Goal: Task Accomplishment & Management: Complete application form

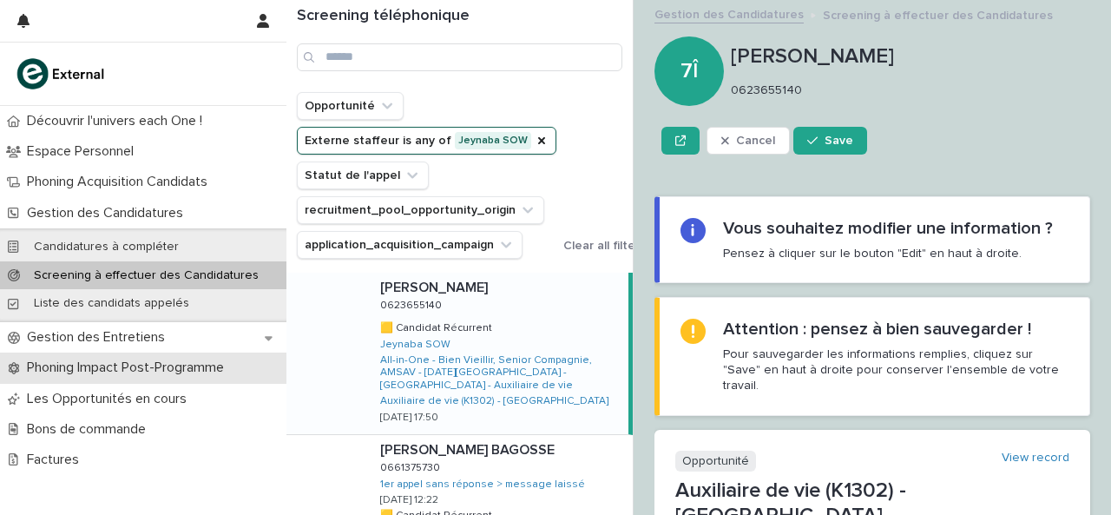
click at [110, 360] on p "Phoning Impact Post-Programme" at bounding box center [129, 367] width 218 height 16
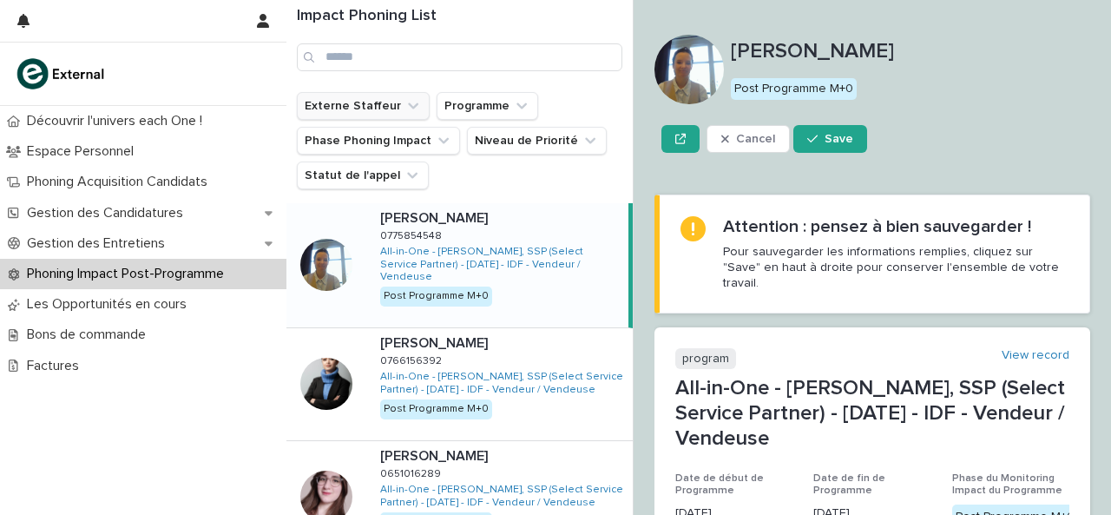
click at [405, 105] on icon "Externe Staffeur" at bounding box center [413, 105] width 17 height 17
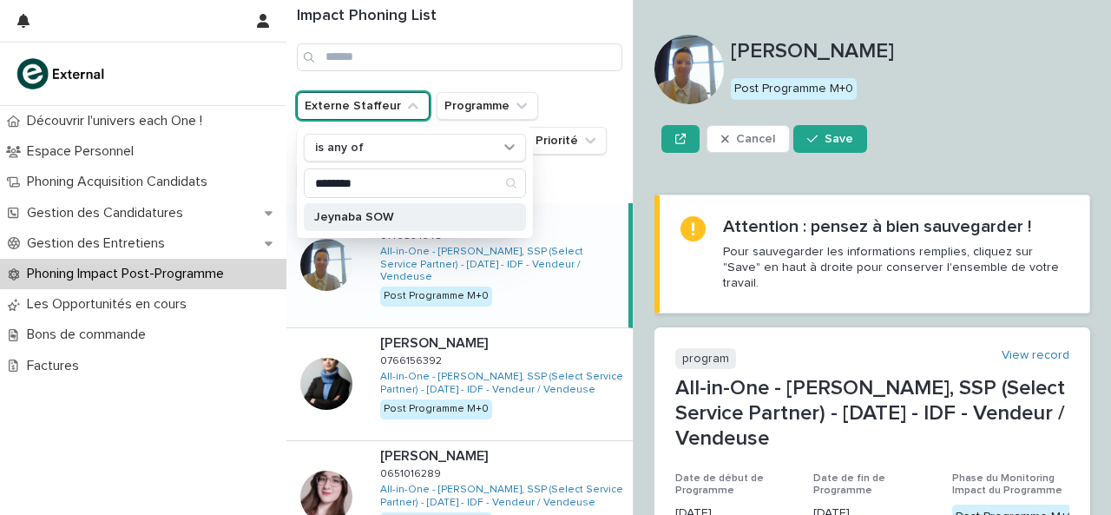
type input "*******"
click at [336, 221] on div "Jeynaba SOW" at bounding box center [415, 217] width 222 height 28
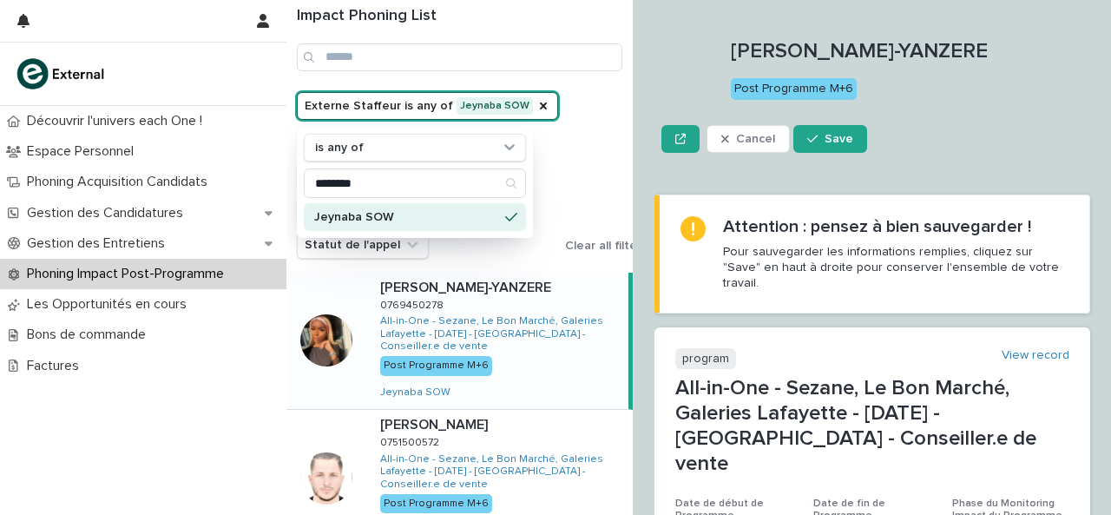
scroll to position [423, 0]
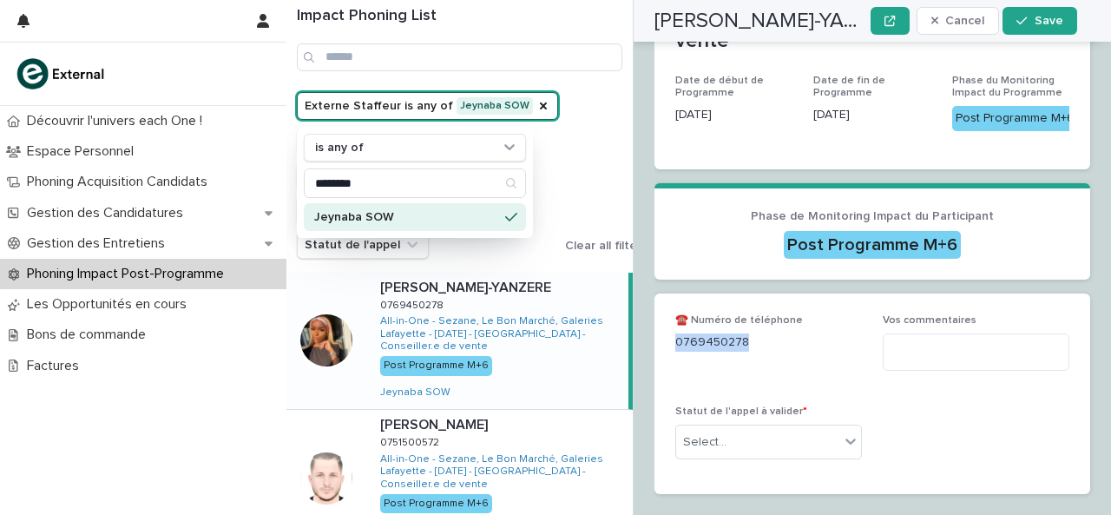
drag, startPoint x: 675, startPoint y: 304, endPoint x: 780, endPoint y: 291, distance: 105.8
click at [780, 330] on div "0769450278" at bounding box center [768, 341] width 187 height 22
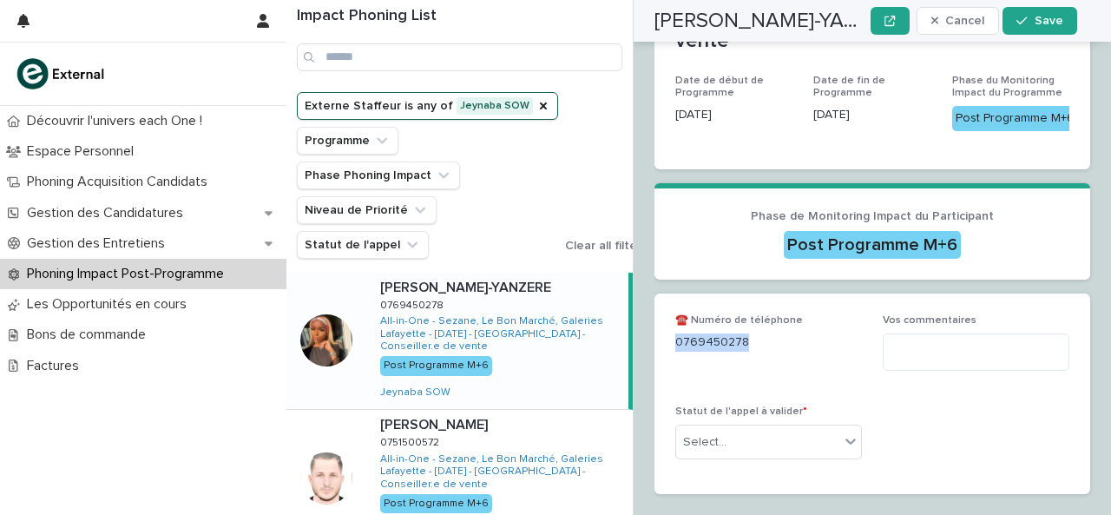
copy p "0769450278"
click at [1009, 333] on textarea at bounding box center [976, 351] width 187 height 36
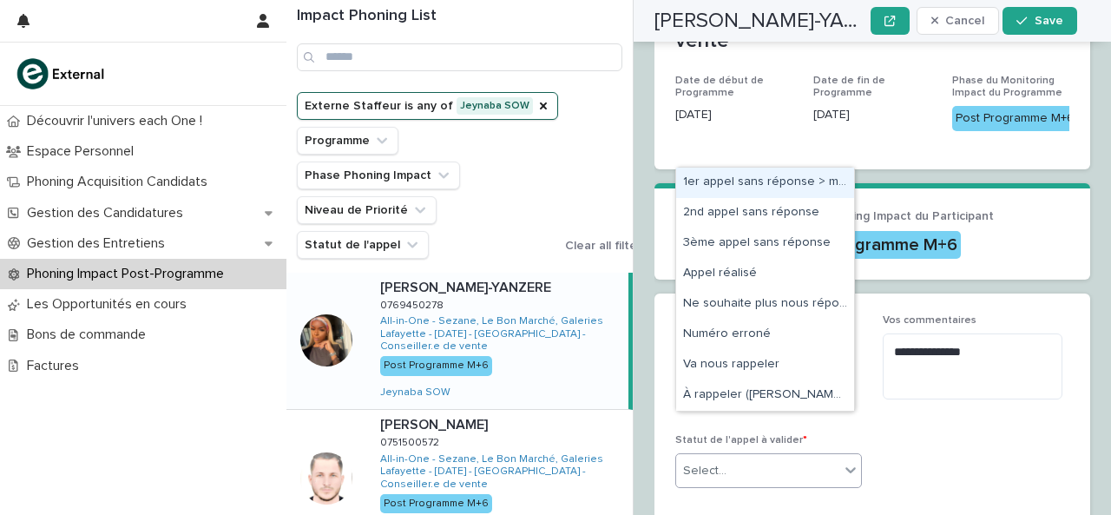
click at [818, 457] on div "Select..." at bounding box center [757, 471] width 163 height 29
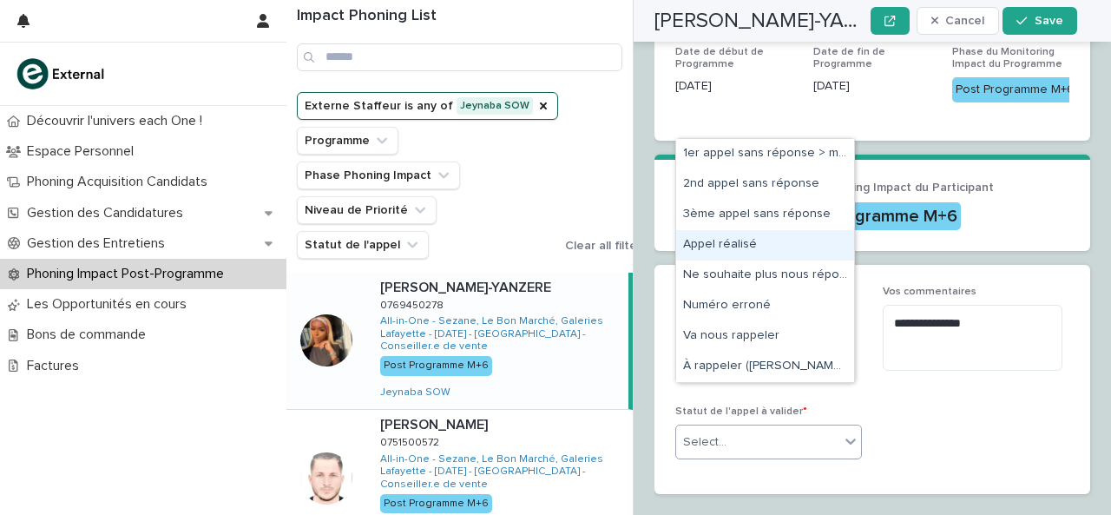
click at [783, 255] on div "Appel réalisé" at bounding box center [765, 245] width 178 height 30
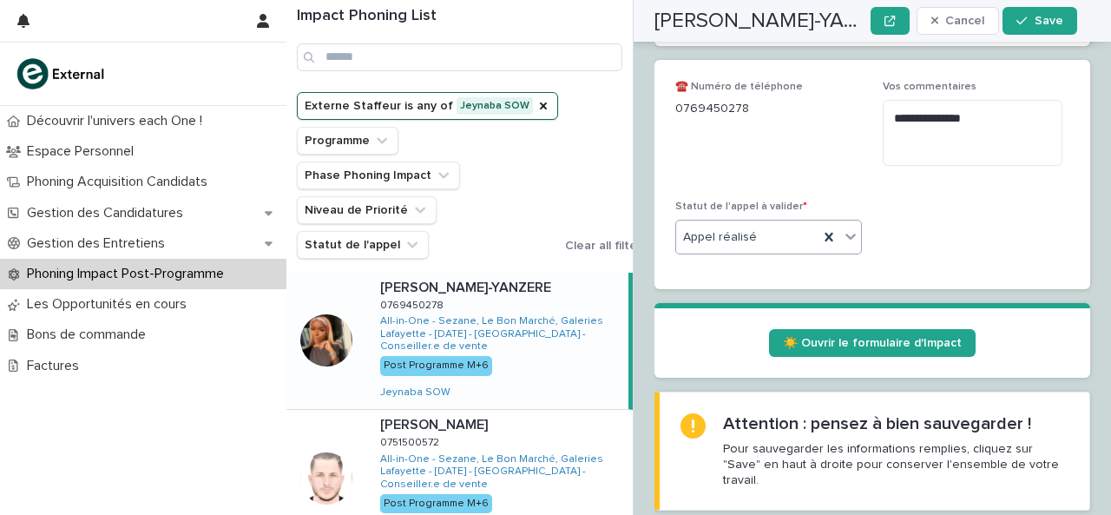
scroll to position [645, 0]
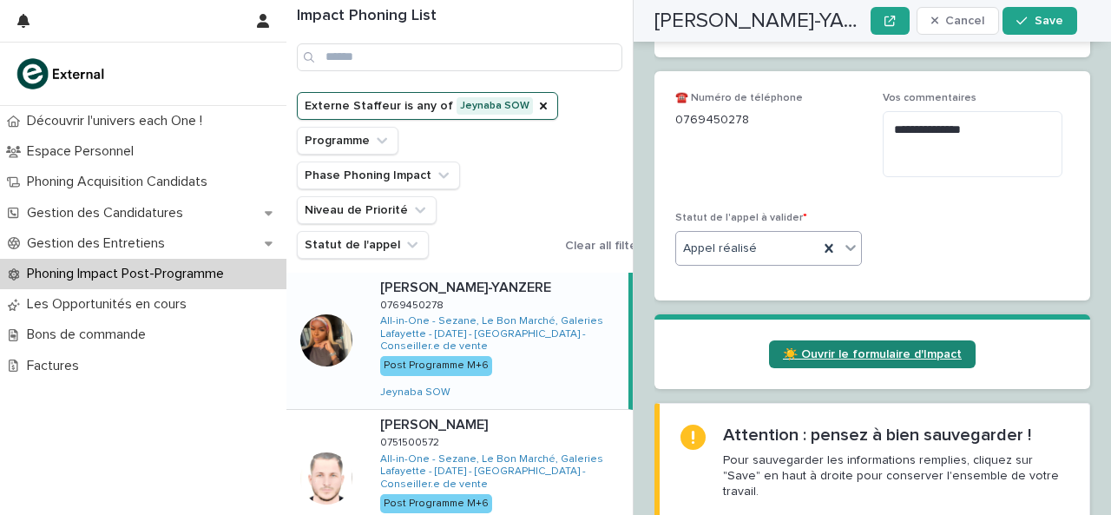
click at [857, 348] on span "☀️ Ouvrir le formulaire d'Impact" at bounding box center [872, 354] width 179 height 12
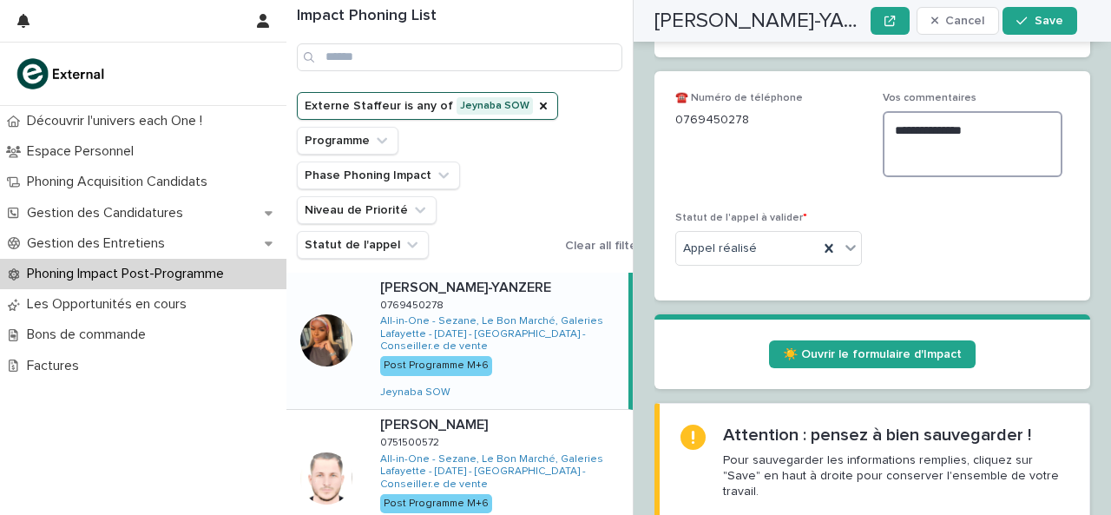
click at [958, 114] on textarea "**********" at bounding box center [973, 143] width 180 height 65
click at [893, 116] on textarea "**********" at bounding box center [973, 143] width 180 height 65
type textarea "**********"
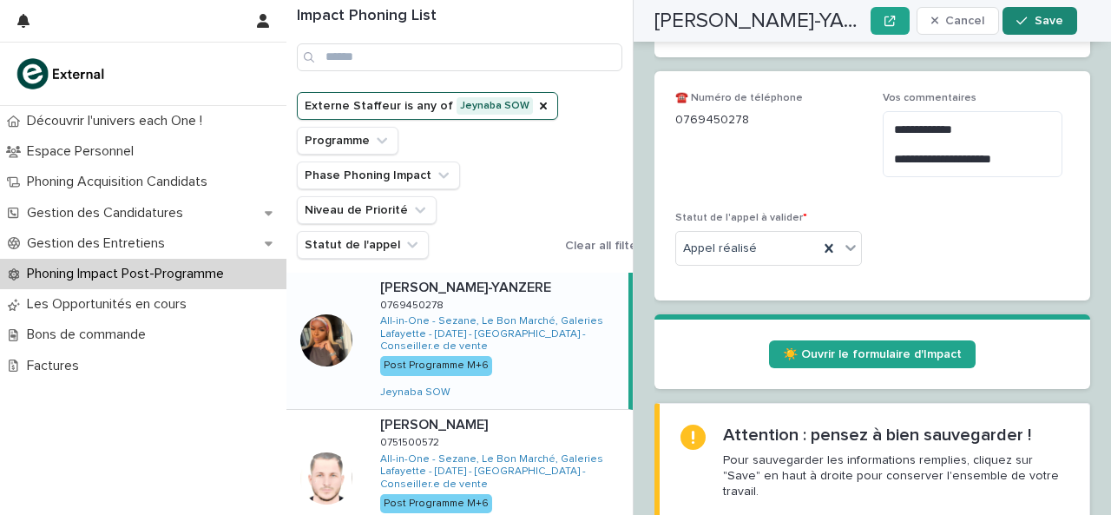
click at [1020, 30] on button "Save" at bounding box center [1040, 21] width 74 height 28
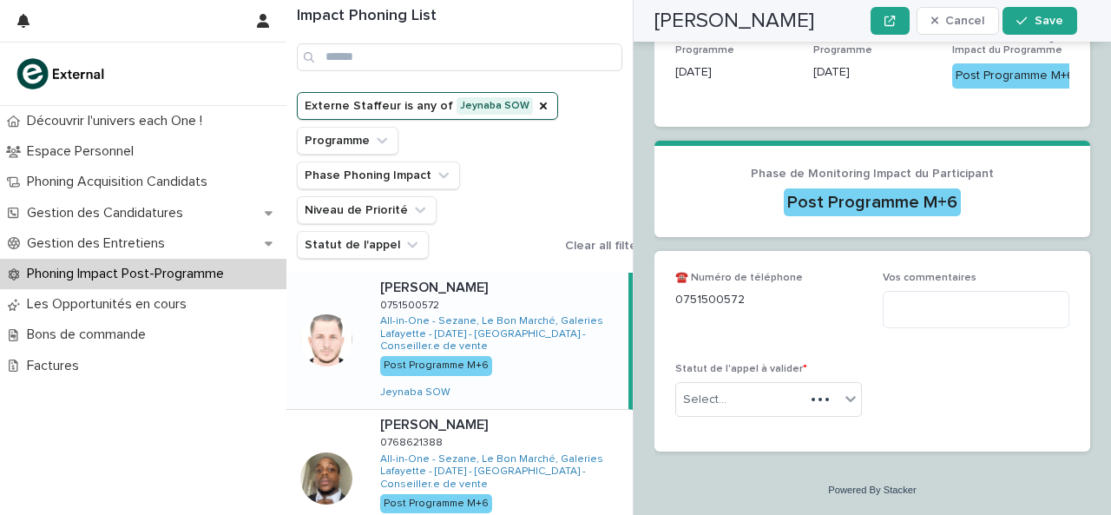
scroll to position [423, 0]
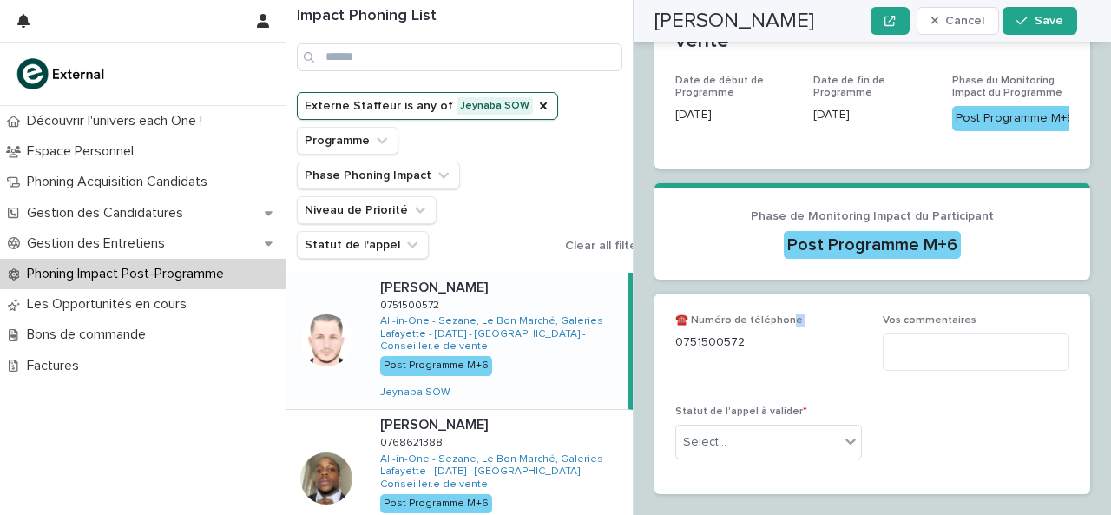
drag, startPoint x: 676, startPoint y: 302, endPoint x: 789, endPoint y: 286, distance: 114.1
click at [789, 314] on div "☎️ Numéro de téléphone [PHONE_NUMBER]" at bounding box center [768, 339] width 187 height 51
click at [745, 333] on p "0751500572" at bounding box center [768, 342] width 187 height 18
drag, startPoint x: 740, startPoint y: 296, endPoint x: 669, endPoint y: 296, distance: 70.3
click at [669, 296] on div "☎️ Numéro de téléphone [PHONE_NUMBER] Vos commentaires Statut de l'appel à vali…" at bounding box center [873, 393] width 436 height 201
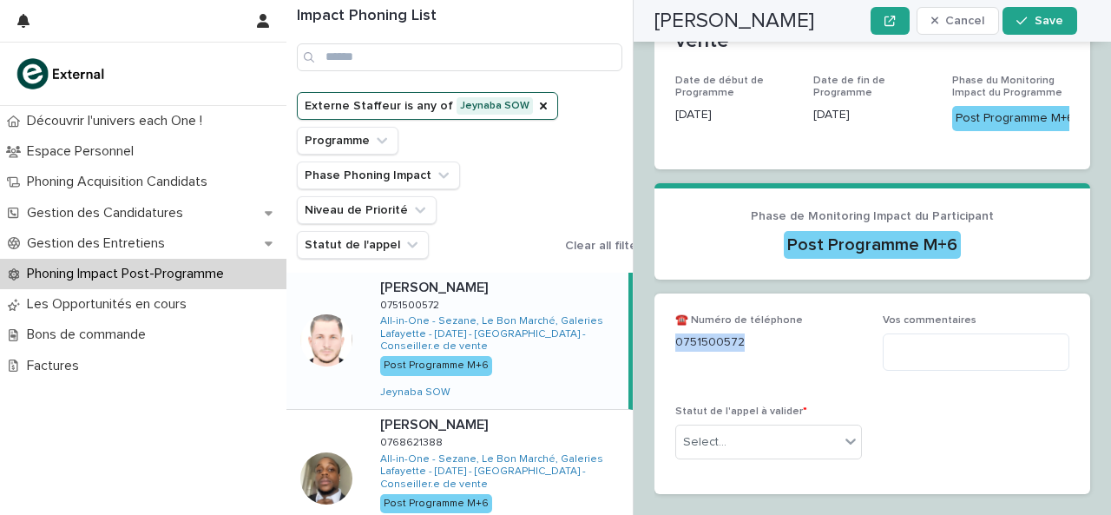
copy p "0751500572"
click at [908, 333] on textarea at bounding box center [976, 351] width 187 height 36
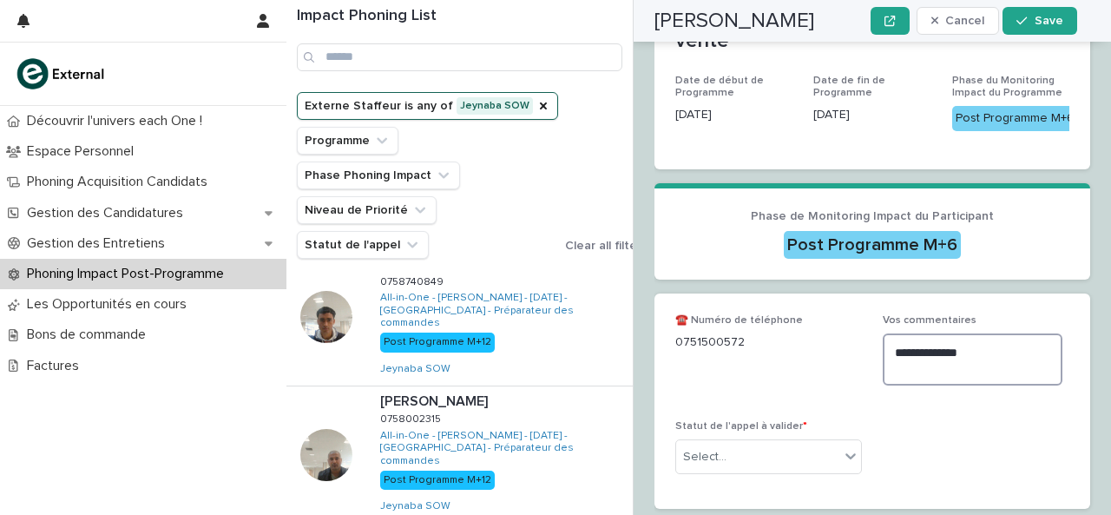
scroll to position [1071, 0]
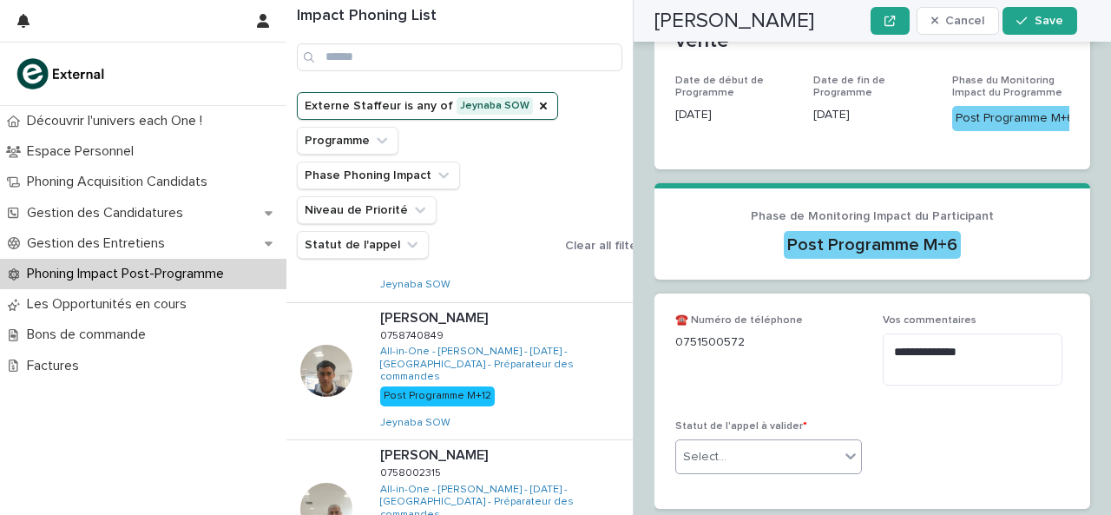
click at [773, 443] on div "Select..." at bounding box center [757, 457] width 163 height 29
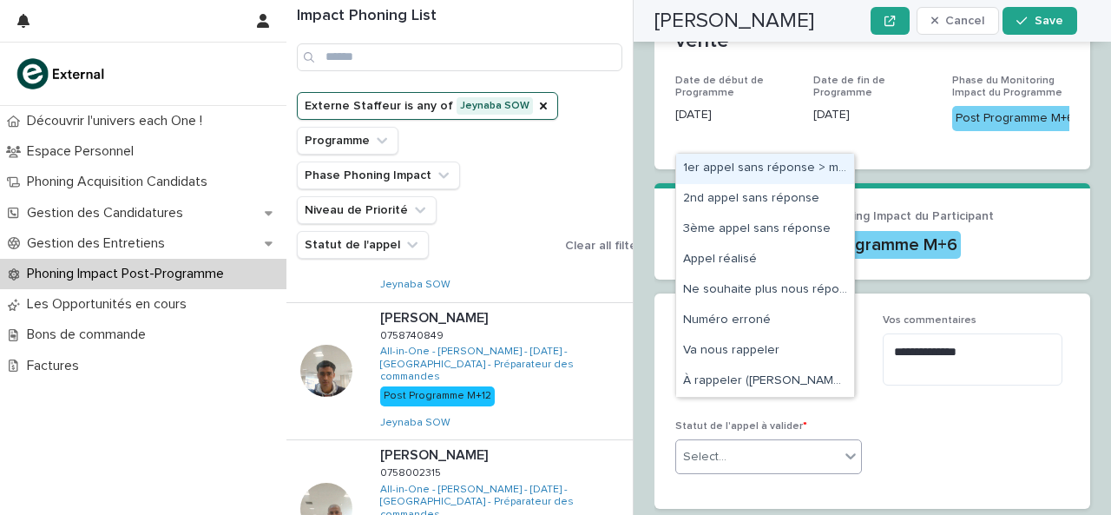
click at [725, 171] on div "1er appel sans réponse > message laissé" at bounding box center [765, 169] width 178 height 30
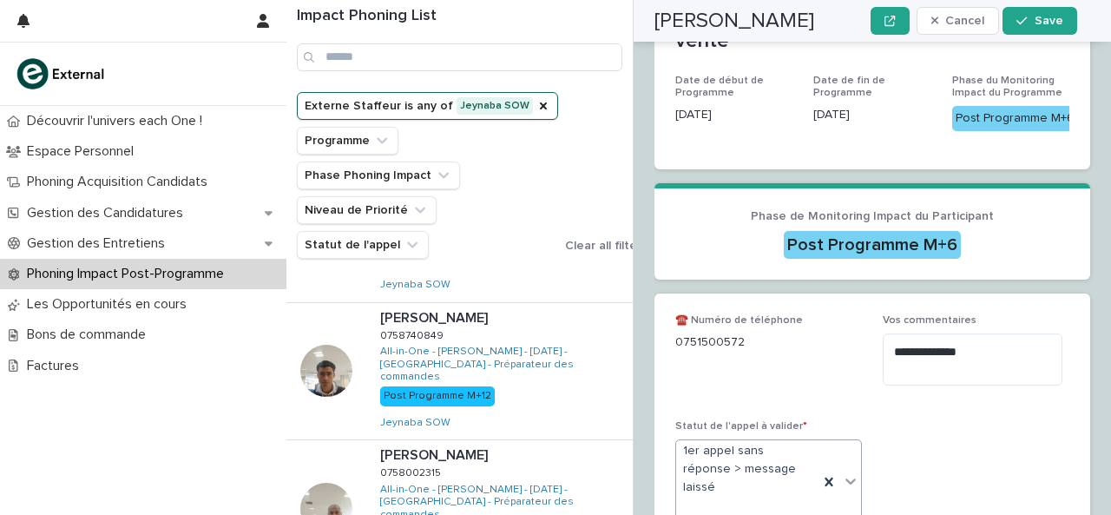
scroll to position [448, 0]
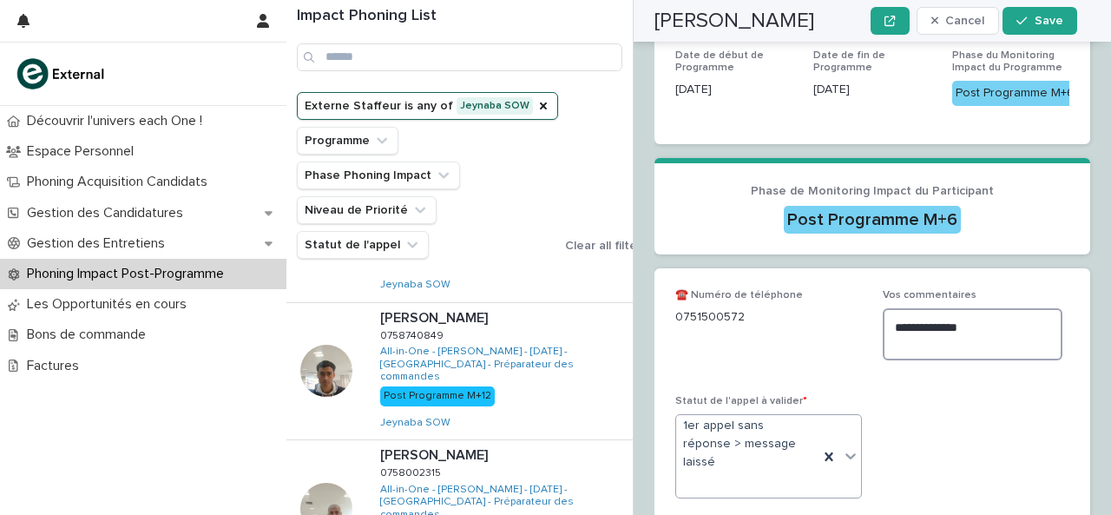
click at [921, 308] on textarea "**********" at bounding box center [973, 333] width 180 height 51
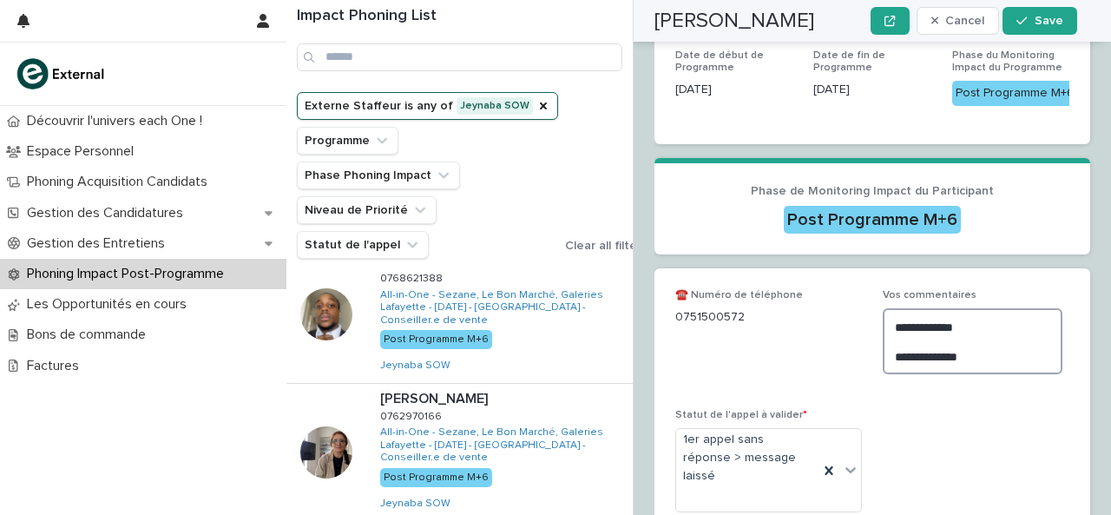
scroll to position [0, 0]
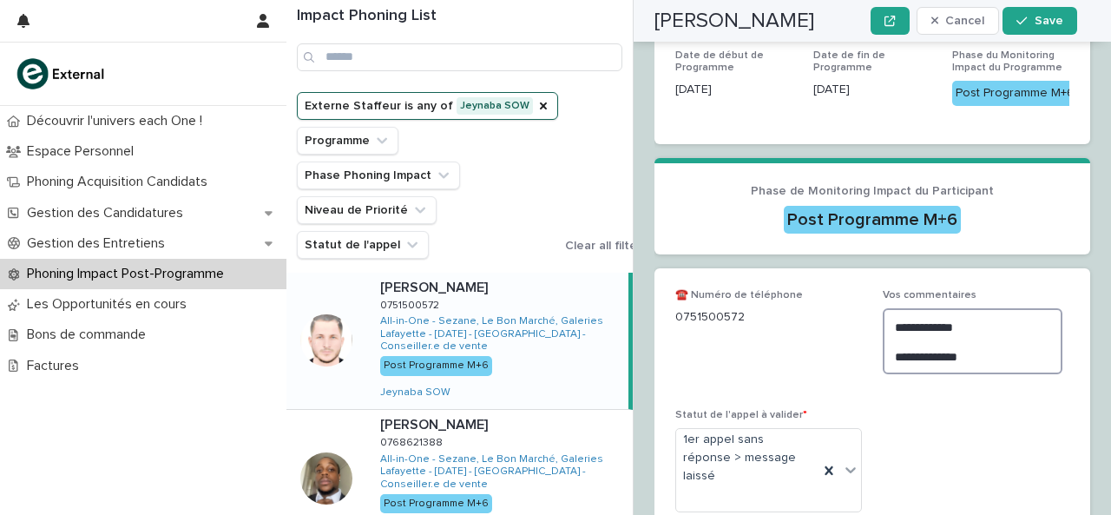
type textarea "**********"
click at [1031, 27] on button "Save" at bounding box center [1040, 21] width 74 height 28
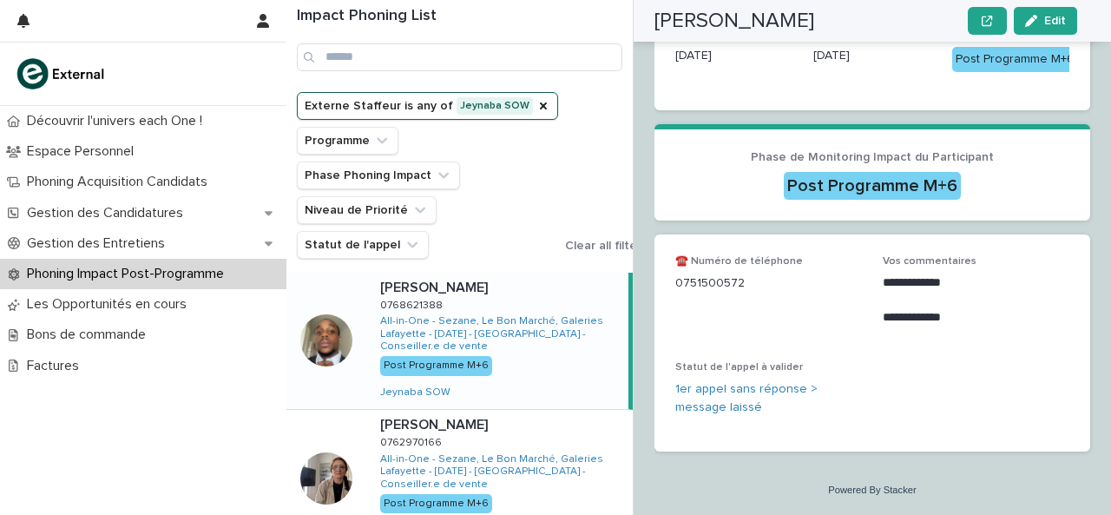
scroll to position [330, 0]
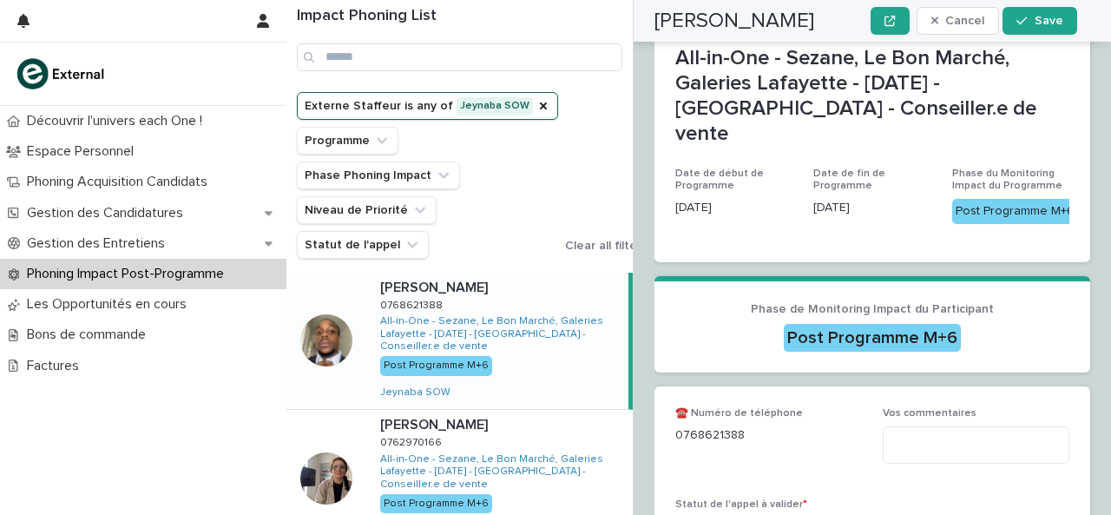
drag, startPoint x: 680, startPoint y: 396, endPoint x: 760, endPoint y: 397, distance: 79.9
click at [760, 426] on p "0768621388" at bounding box center [768, 435] width 187 height 18
click at [675, 426] on p "0768621388" at bounding box center [768, 435] width 187 height 18
drag, startPoint x: 668, startPoint y: 389, endPoint x: 774, endPoint y: 398, distance: 106.3
click at [774, 398] on div "☎️ Numéro de téléphone [PHONE_NUMBER] Vos commentaires Statut de l'appel à vali…" at bounding box center [873, 486] width 436 height 201
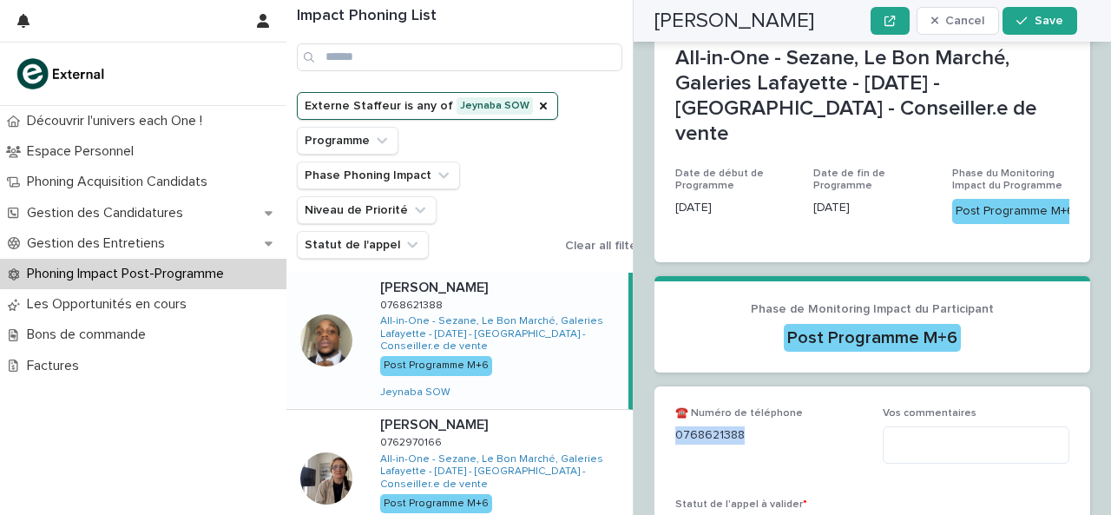
copy p "0768621388"
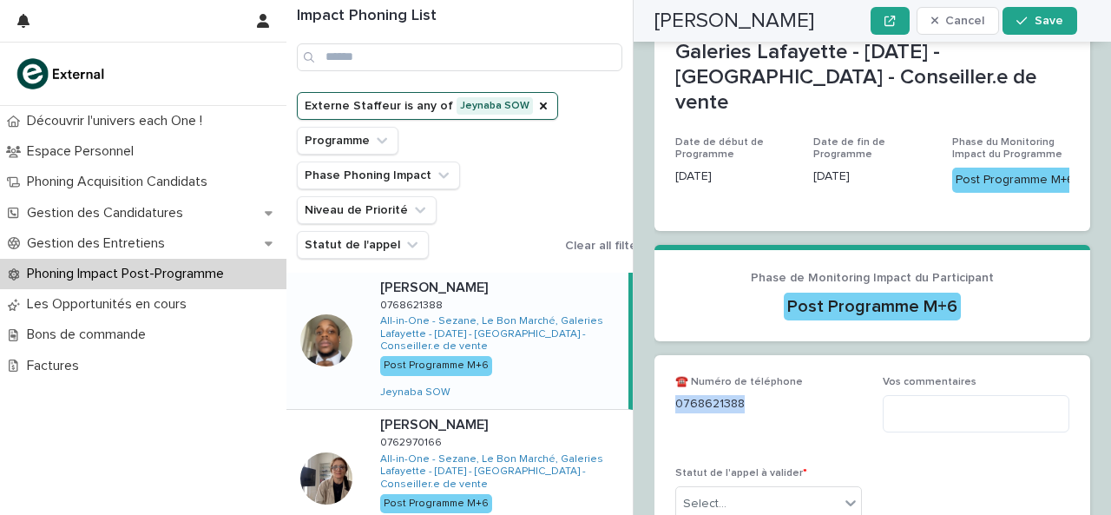
scroll to position [373, 0]
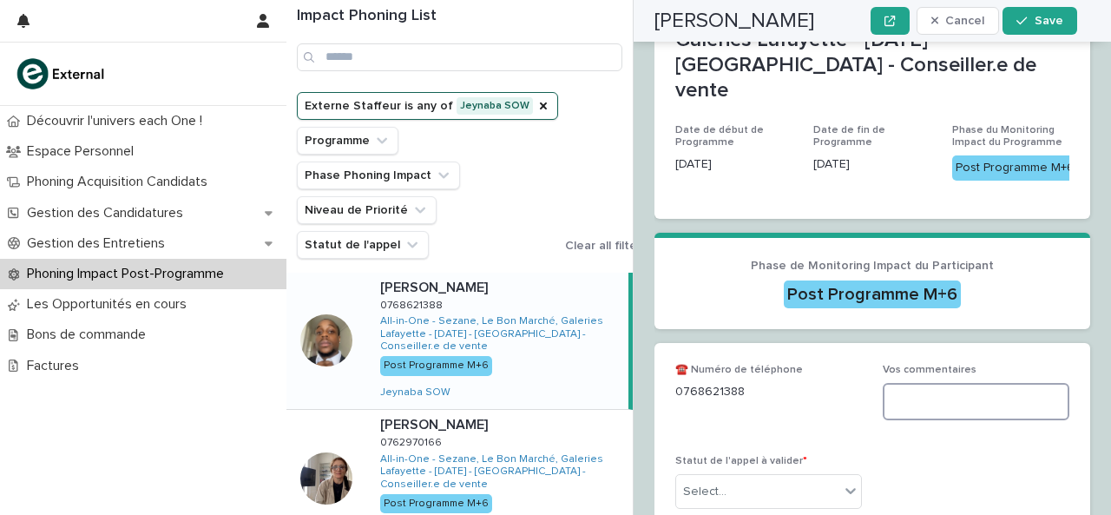
click at [973, 383] on textarea at bounding box center [976, 401] width 187 height 36
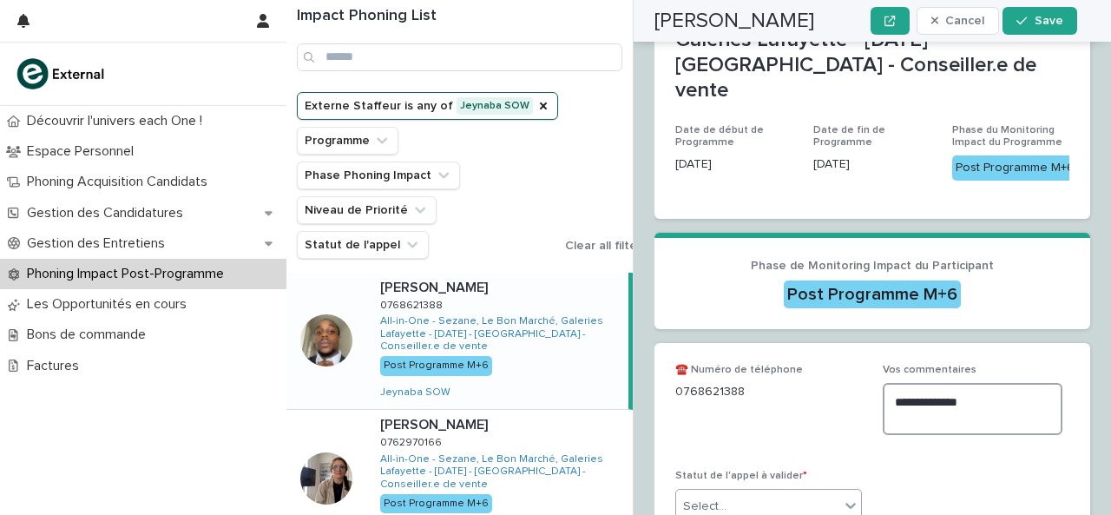
type textarea "**********"
click at [760, 492] on div "Select..." at bounding box center [757, 506] width 163 height 29
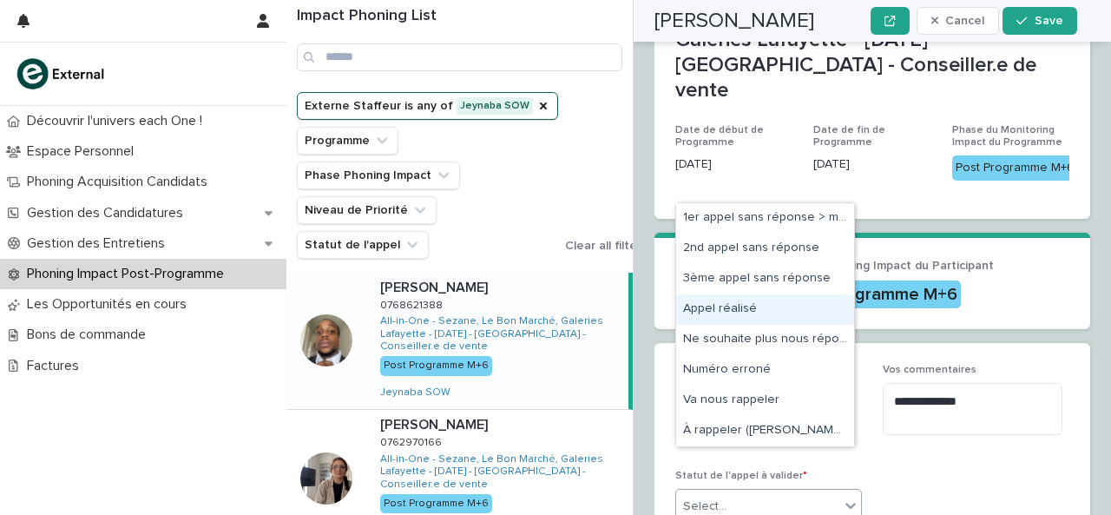
click at [734, 308] on div "Appel réalisé" at bounding box center [765, 309] width 178 height 30
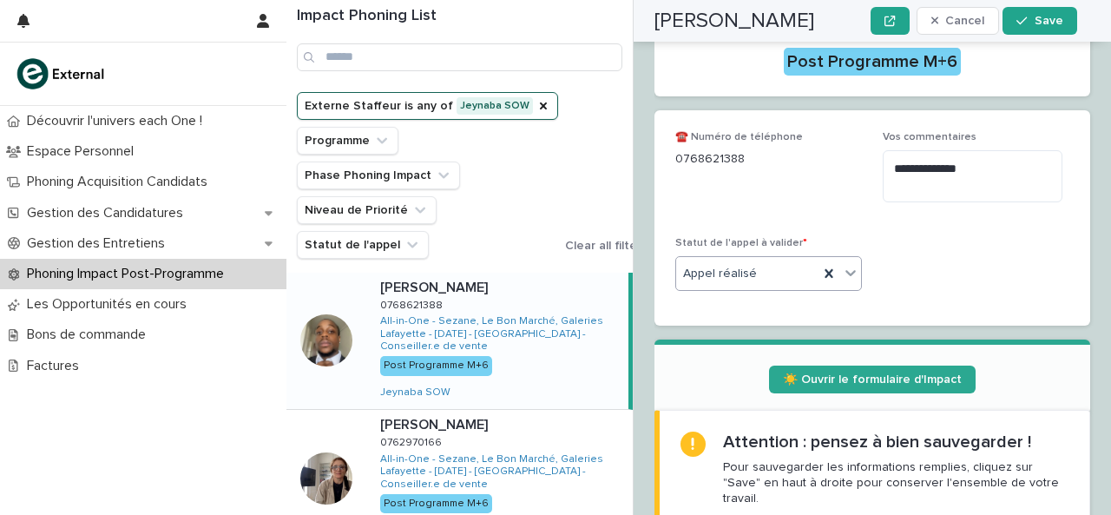
scroll to position [629, 0]
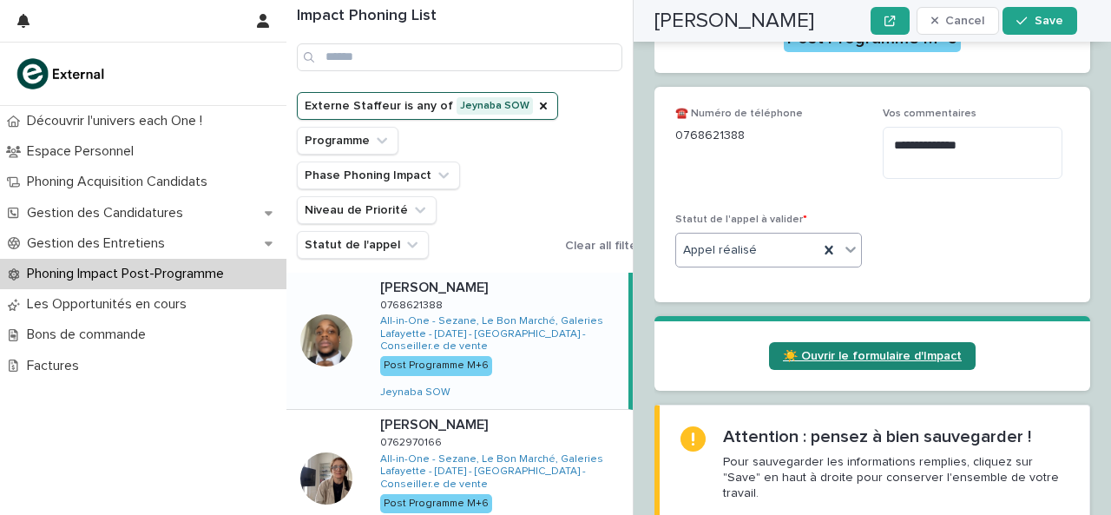
click at [814, 350] on span "☀️ Ouvrir le formulaire d'Impact" at bounding box center [872, 356] width 179 height 12
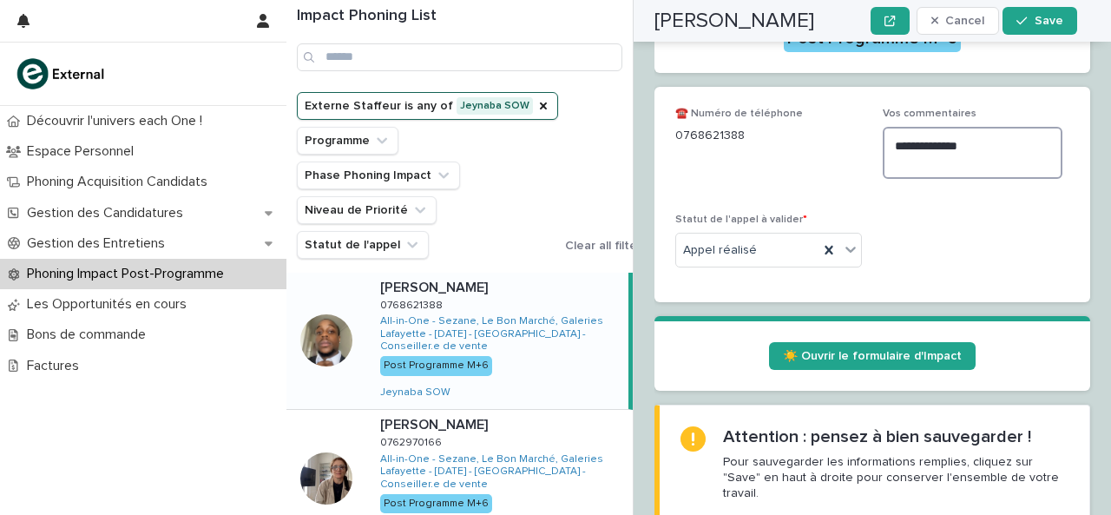
click at [922, 127] on textarea "**********" at bounding box center [973, 152] width 180 height 51
click at [1034, 27] on button "Save" at bounding box center [1040, 21] width 74 height 28
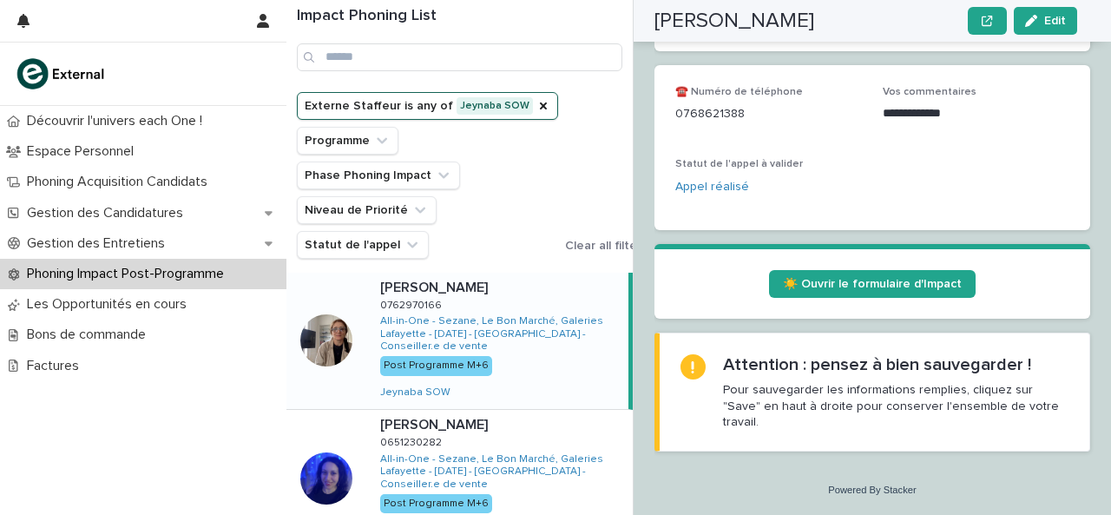
scroll to position [423, 0]
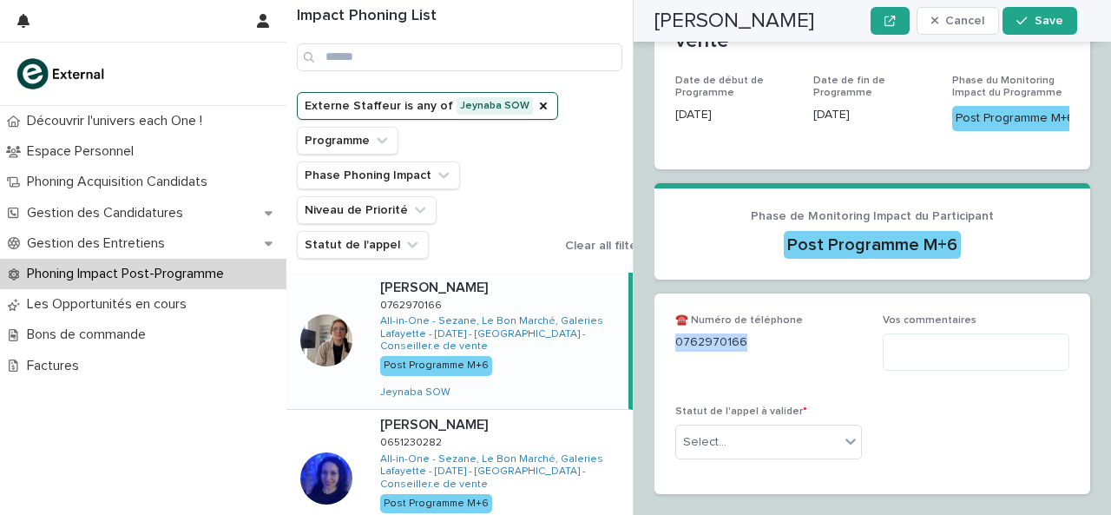
drag, startPoint x: 675, startPoint y: 301, endPoint x: 751, endPoint y: 303, distance: 75.5
click at [751, 333] on p "0762970166" at bounding box center [768, 342] width 187 height 18
copy p "0762970166"
click at [931, 333] on textarea at bounding box center [976, 351] width 187 height 36
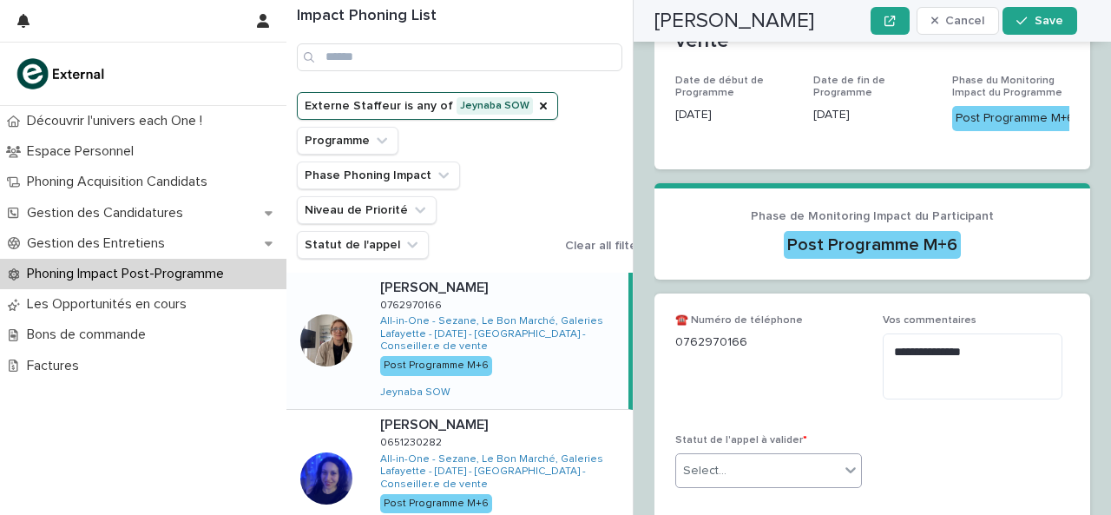
click at [842, 461] on icon at bounding box center [850, 469] width 17 height 17
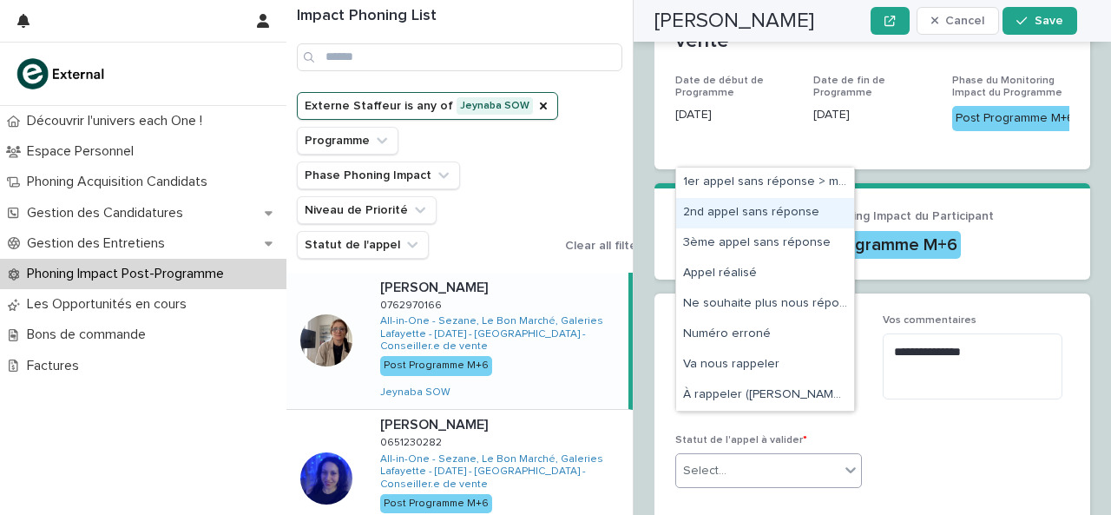
click at [779, 198] on div "2nd appel sans réponse" at bounding box center [765, 213] width 178 height 30
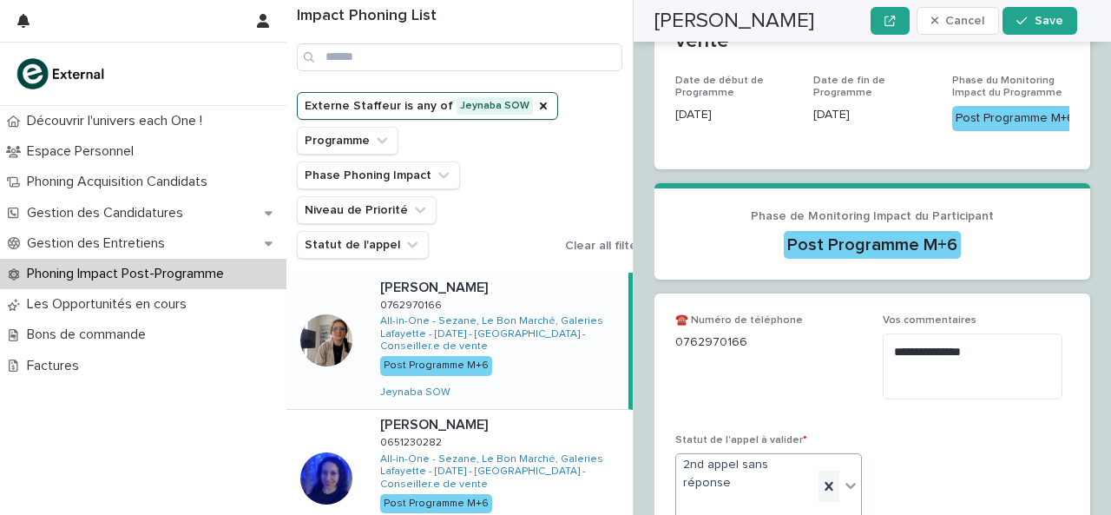
scroll to position [438, 0]
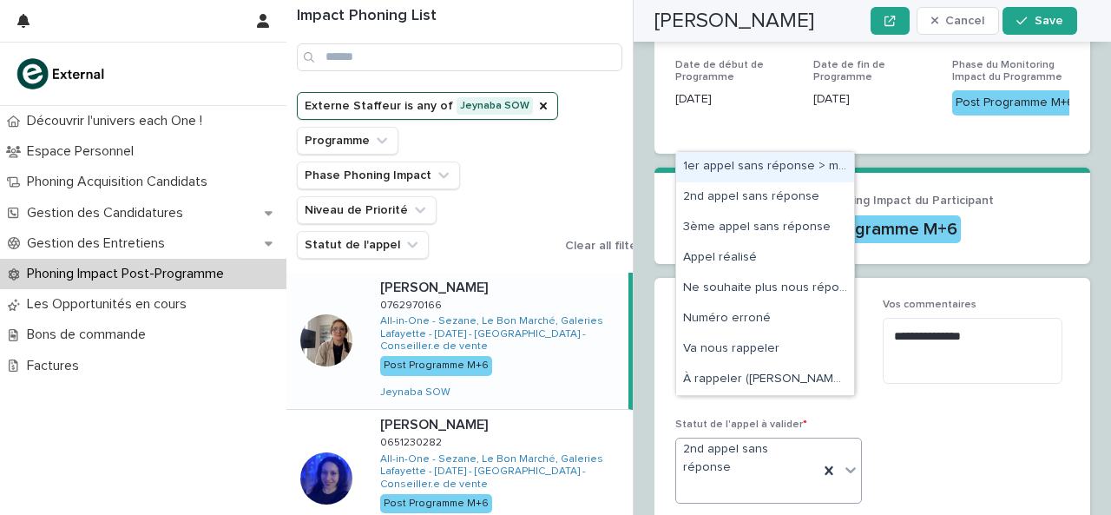
click at [846, 467] on icon at bounding box center [851, 470] width 10 height 6
click at [773, 162] on div "1er appel sans réponse > message laissé" at bounding box center [765, 167] width 178 height 30
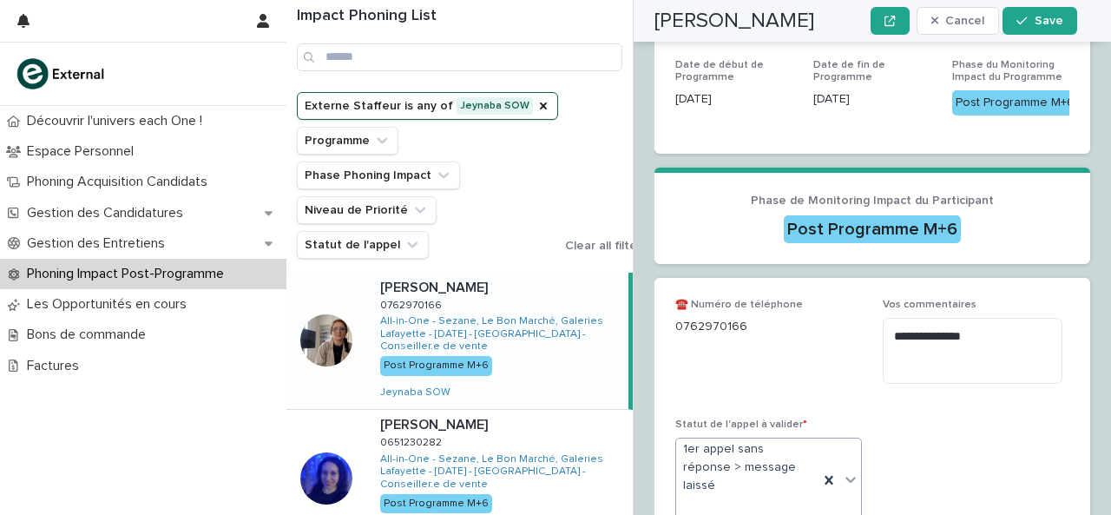
scroll to position [448, 0]
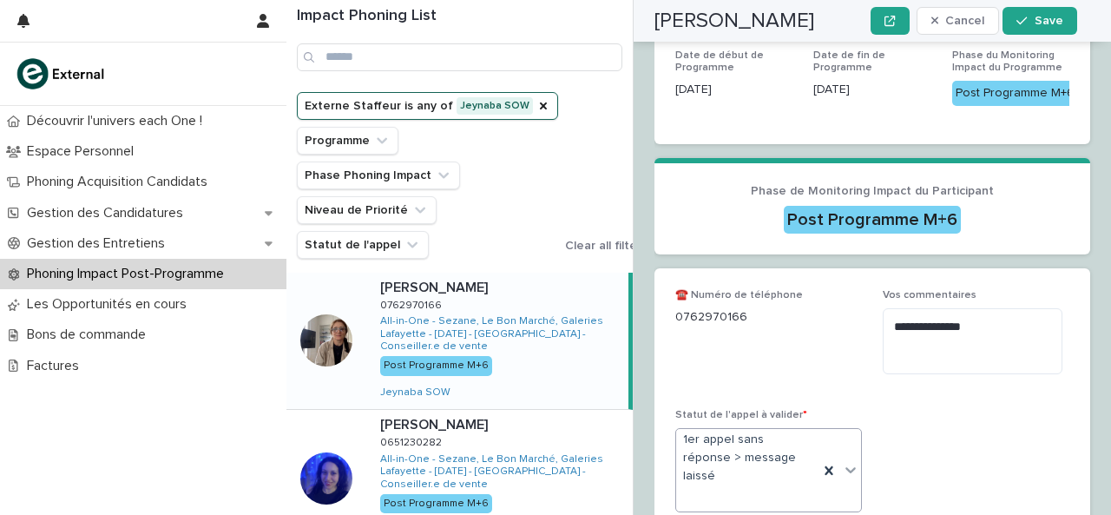
click at [839, 444] on div at bounding box center [840, 470] width 43 height 82
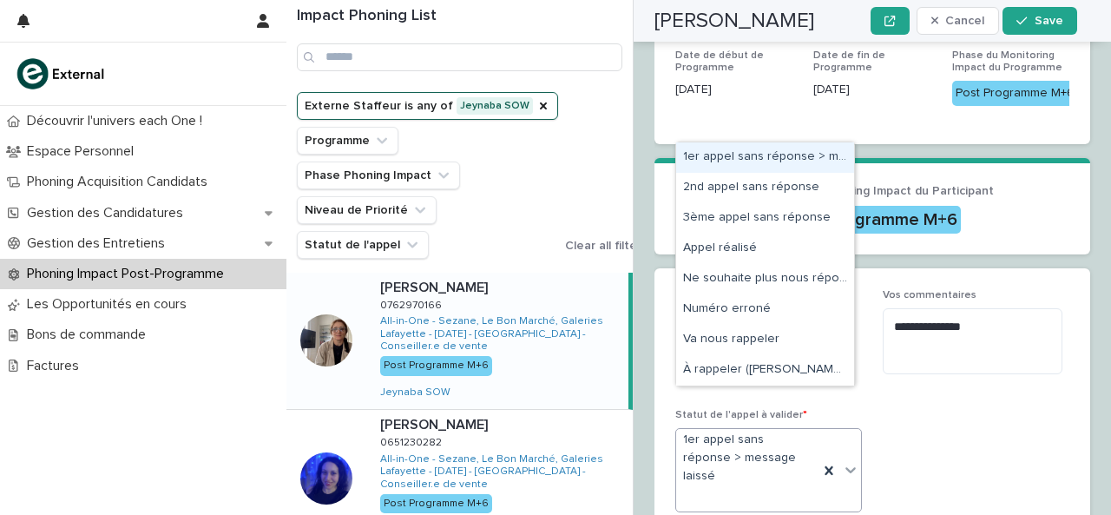
click at [747, 152] on div "1er appel sans réponse > message laissé" at bounding box center [765, 157] width 178 height 30
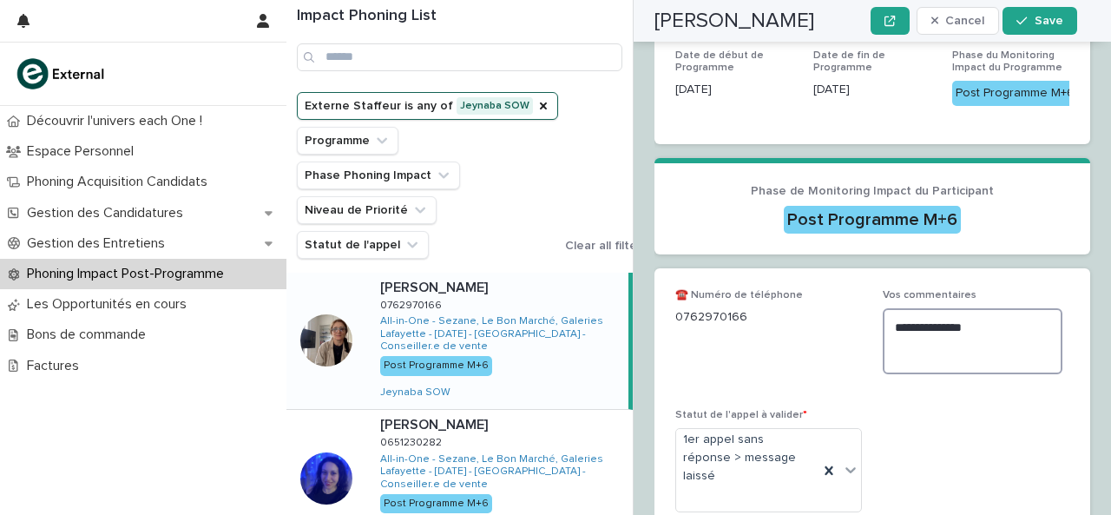
click at [924, 313] on textarea "**********" at bounding box center [973, 340] width 180 height 65
type textarea "**********"
click at [1030, 11] on button "Save" at bounding box center [1040, 21] width 74 height 28
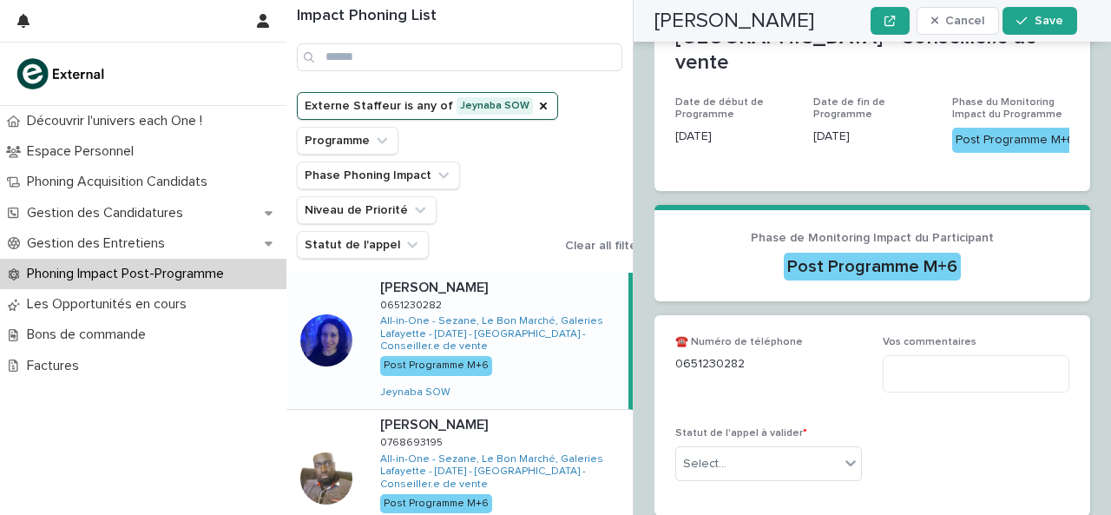
scroll to position [423, 0]
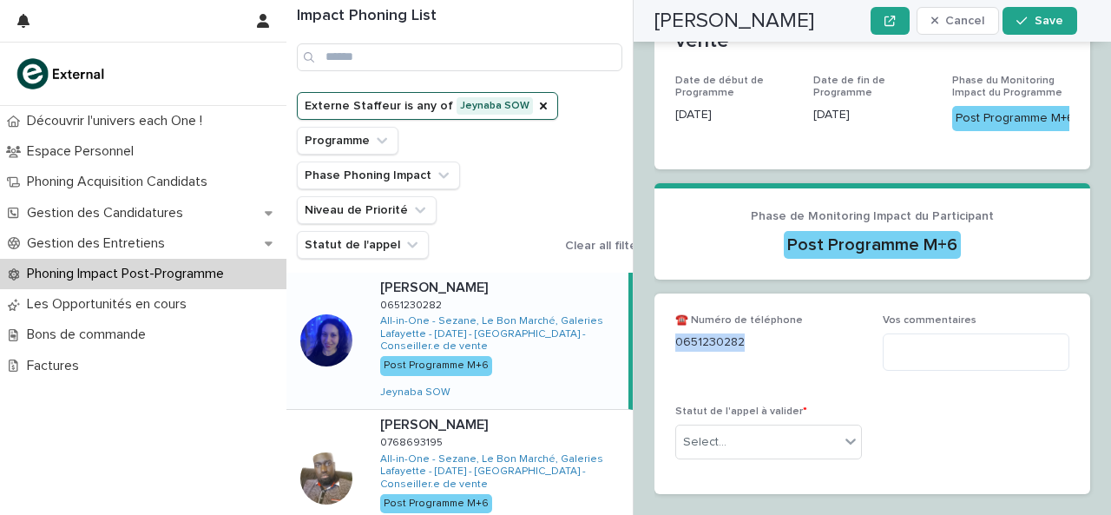
drag, startPoint x: 675, startPoint y: 299, endPoint x: 754, endPoint y: 291, distance: 79.5
click at [754, 330] on div "0651230282" at bounding box center [768, 341] width 187 height 22
copy p "0651230282"
click at [974, 333] on textarea at bounding box center [976, 351] width 187 height 36
click at [950, 333] on textarea at bounding box center [976, 351] width 187 height 36
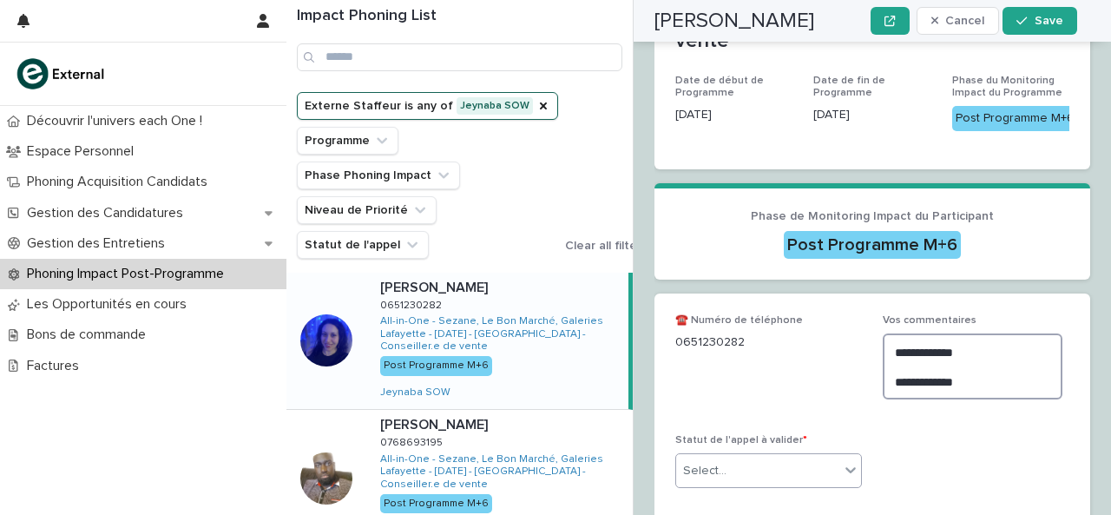
type textarea "**********"
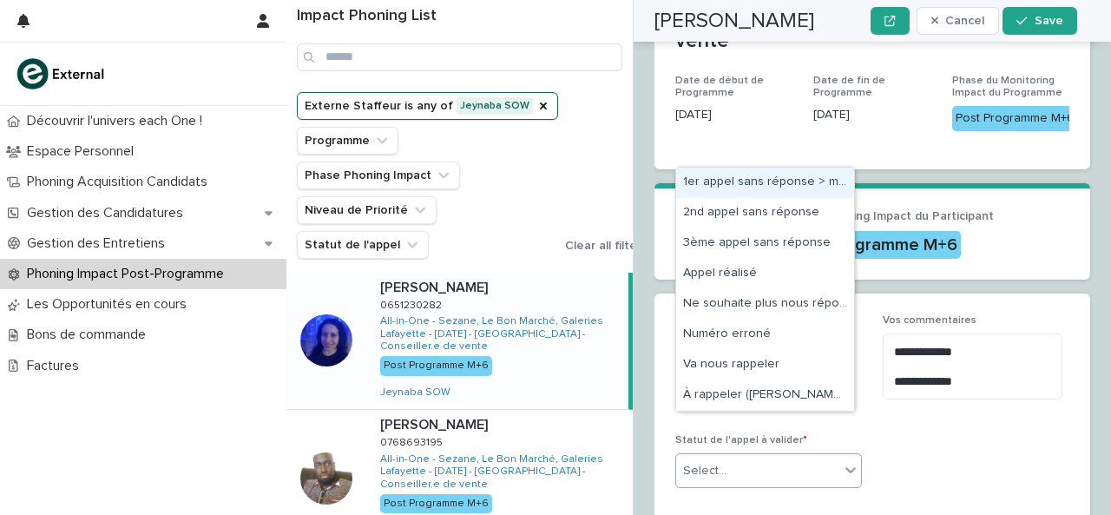
click at [844, 454] on div at bounding box center [850, 469] width 21 height 31
click at [792, 196] on div "1er appel sans réponse > message laissé" at bounding box center [765, 183] width 178 height 30
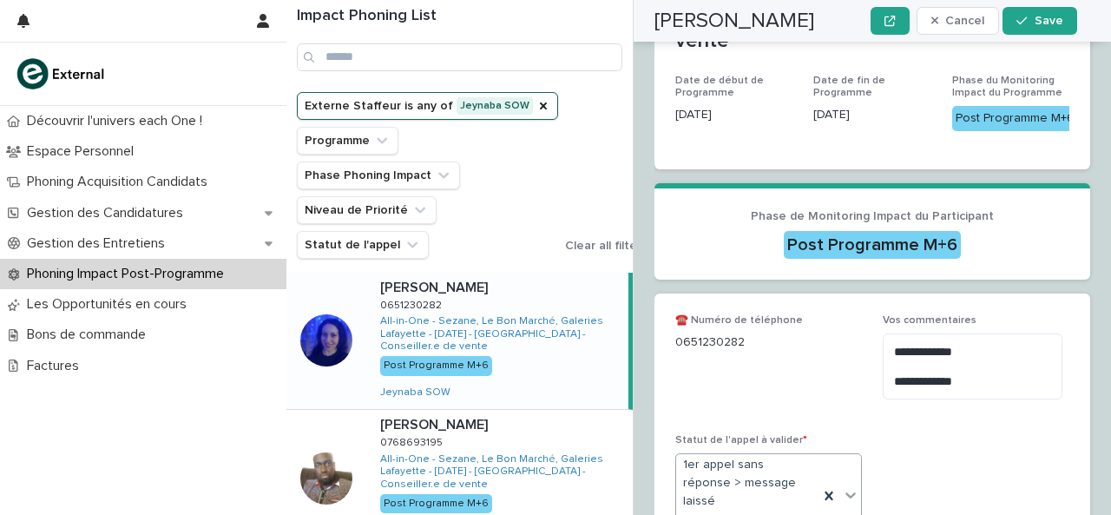
scroll to position [448, 0]
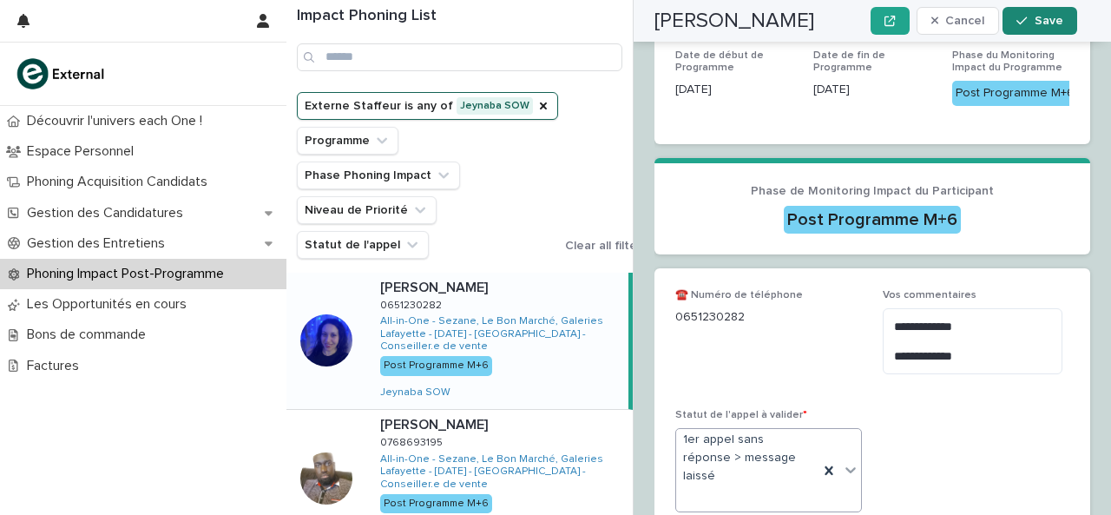
click at [1026, 27] on button "Save" at bounding box center [1040, 21] width 74 height 28
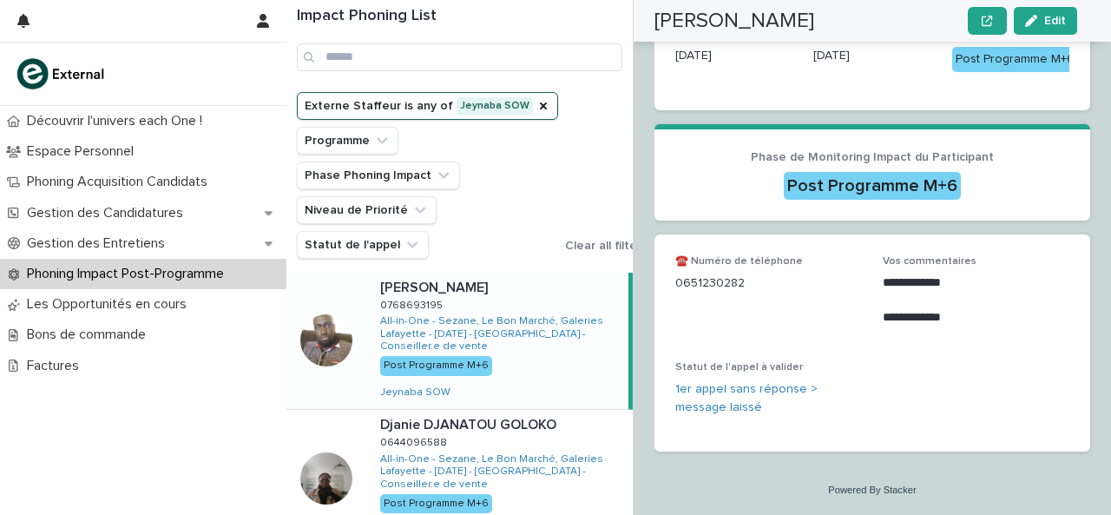
scroll to position [260, 0]
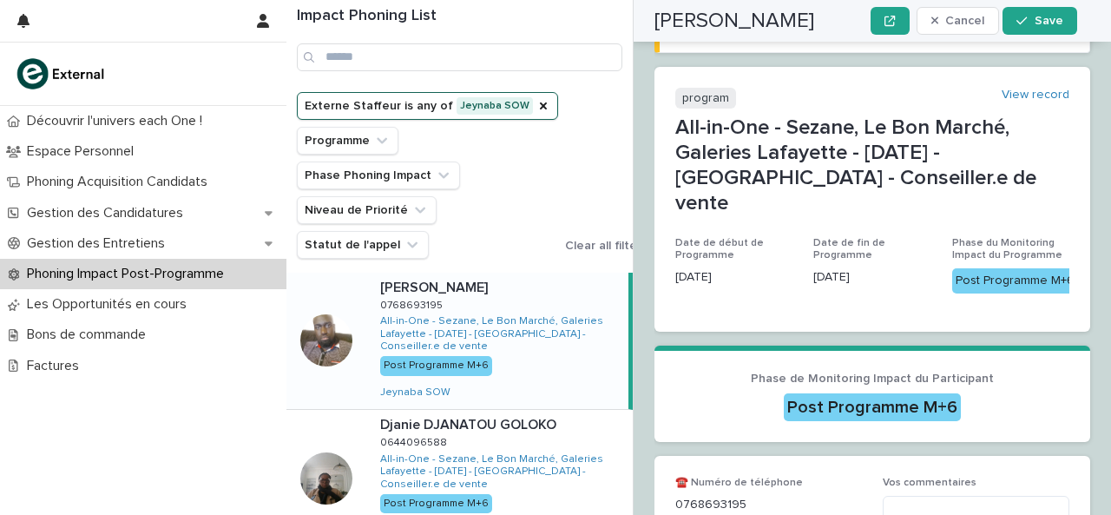
drag, startPoint x: 676, startPoint y: 464, endPoint x: 655, endPoint y: 464, distance: 21.7
click at [762, 496] on p "0768693195" at bounding box center [768, 505] width 187 height 18
copy p "0768693195"
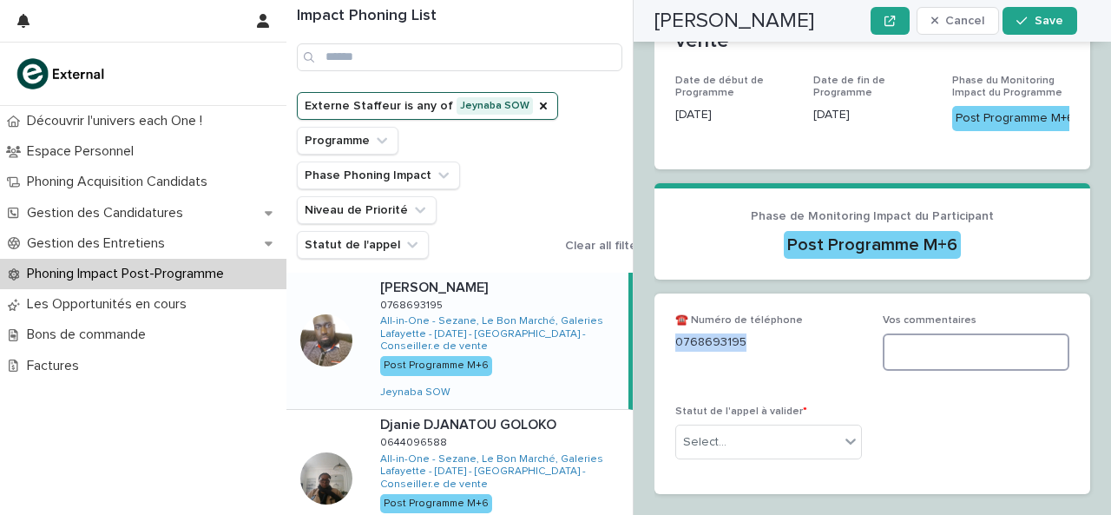
click at [955, 333] on textarea at bounding box center [976, 351] width 187 height 36
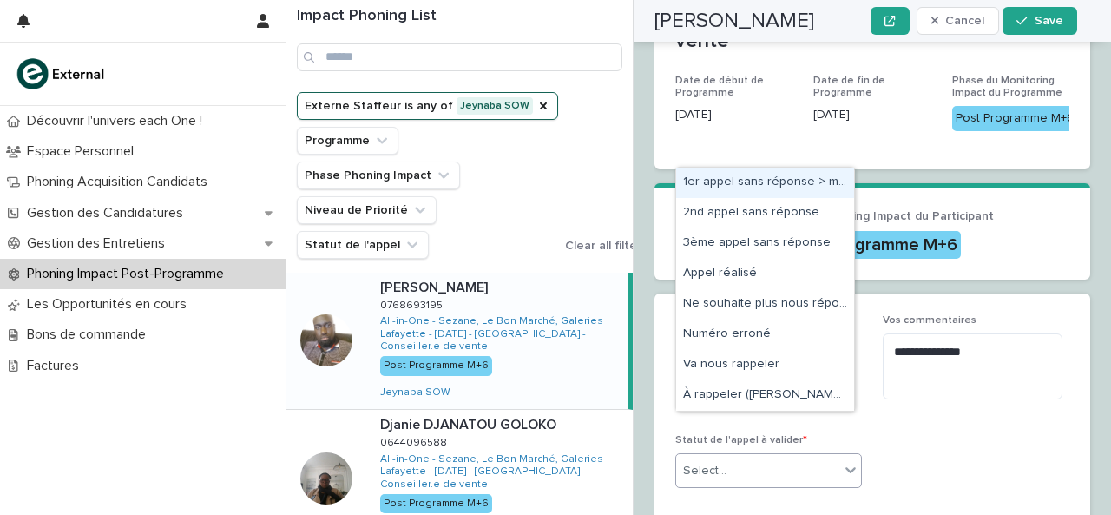
click at [842, 461] on icon at bounding box center [850, 469] width 17 height 17
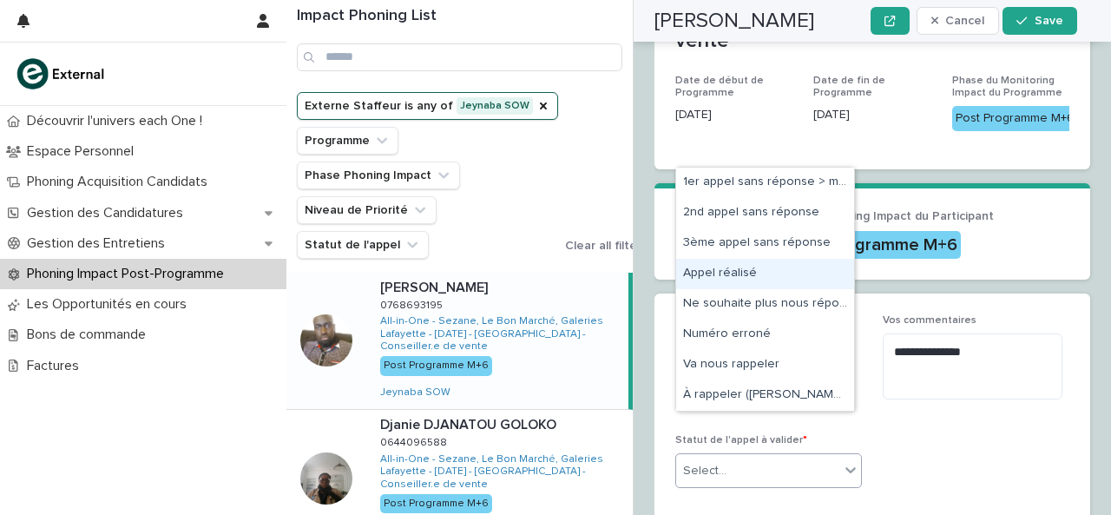
click at [795, 270] on div "Appel réalisé" at bounding box center [765, 274] width 178 height 30
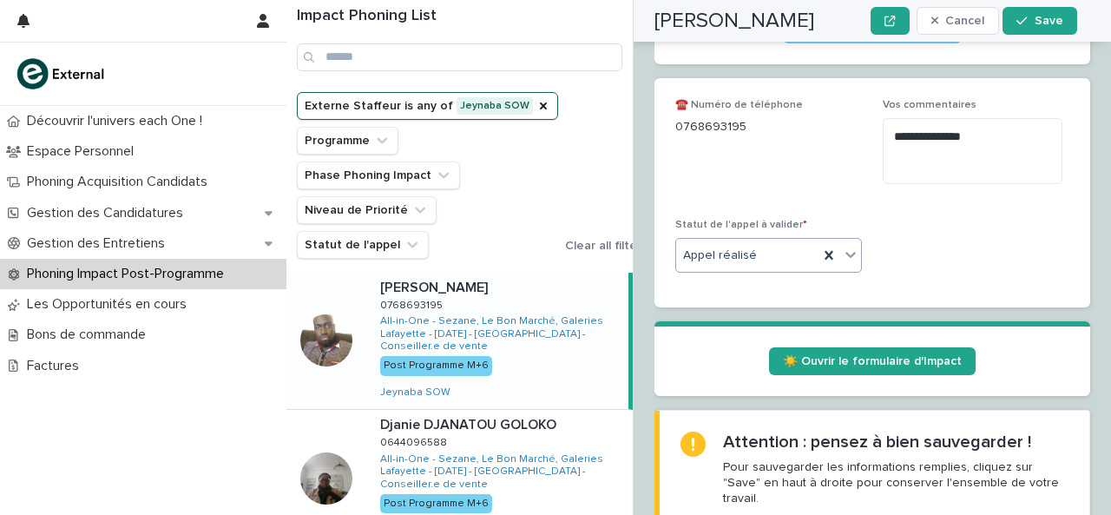
scroll to position [655, 0]
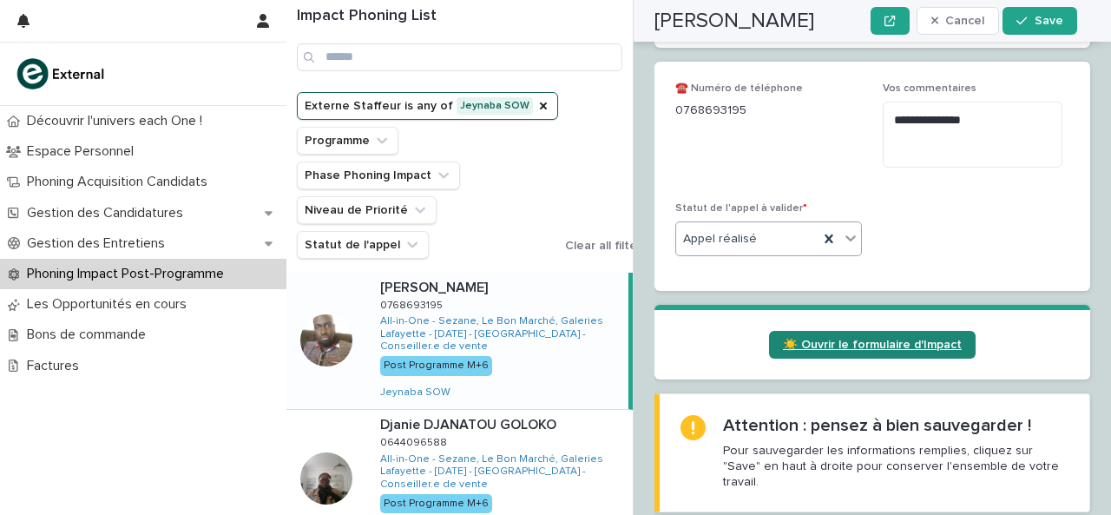
click at [842, 331] on link "☀️ Ouvrir le formulaire d'Impact" at bounding box center [872, 345] width 207 height 28
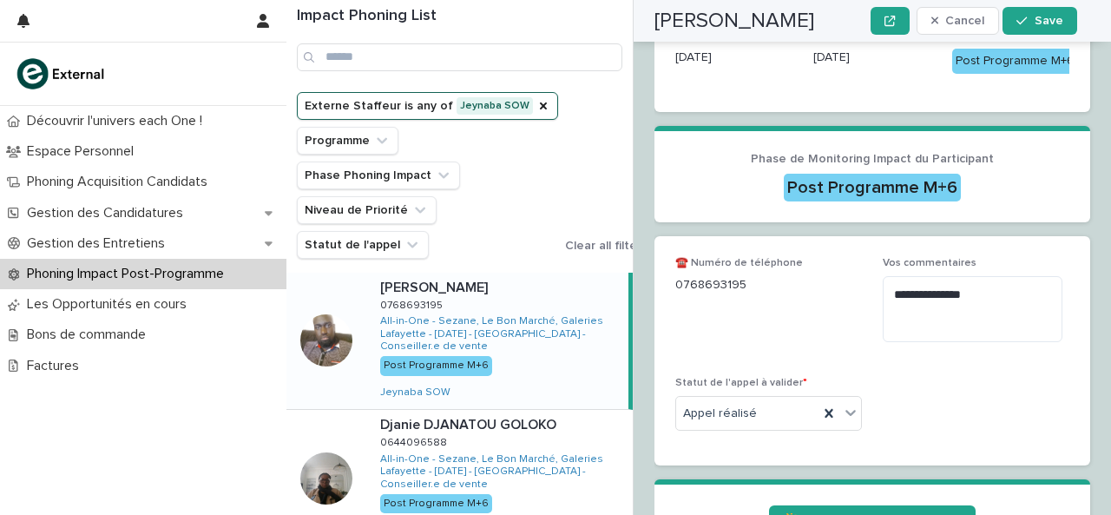
scroll to position [482, 0]
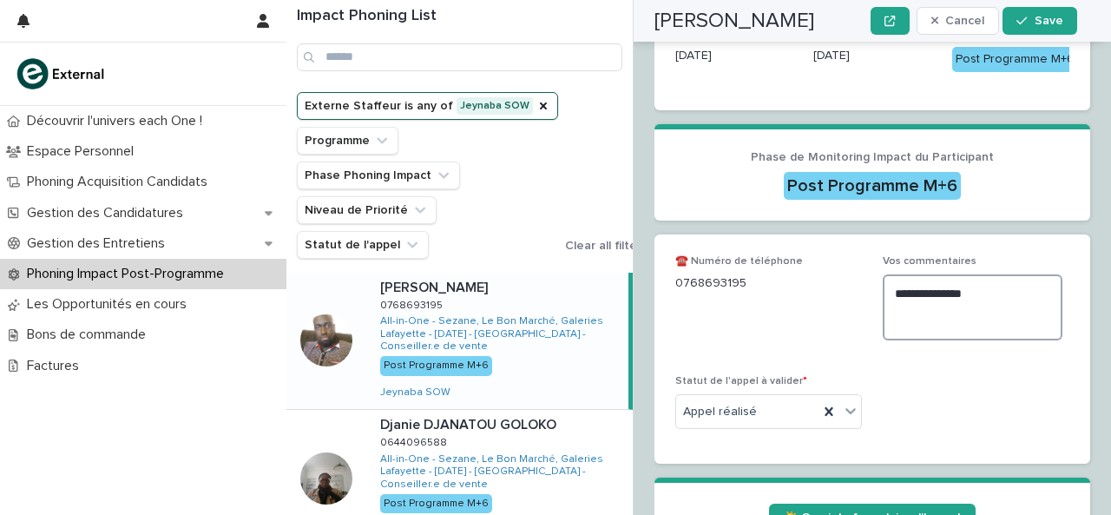
click at [905, 274] on textarea "**********" at bounding box center [973, 306] width 180 height 65
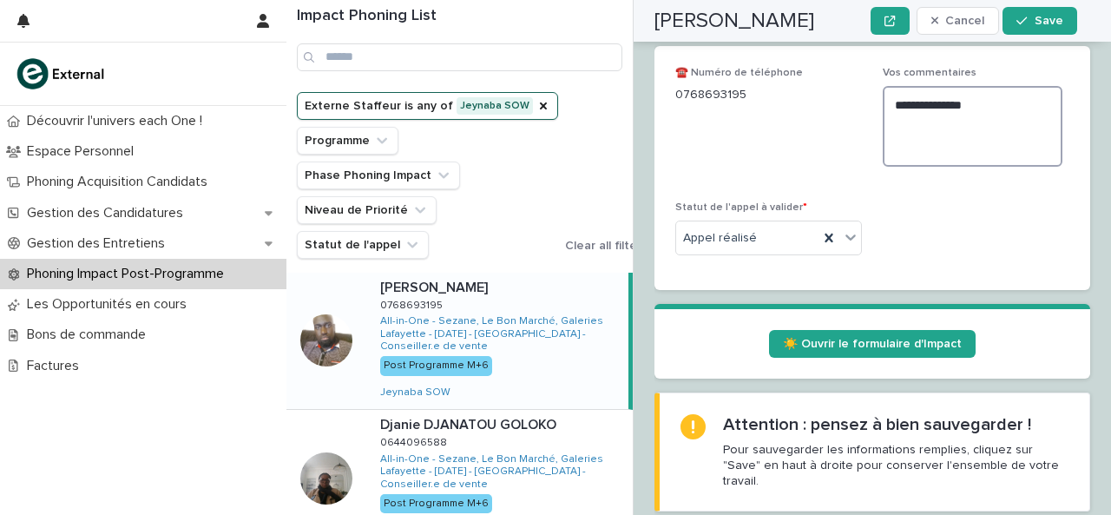
scroll to position [656, 0]
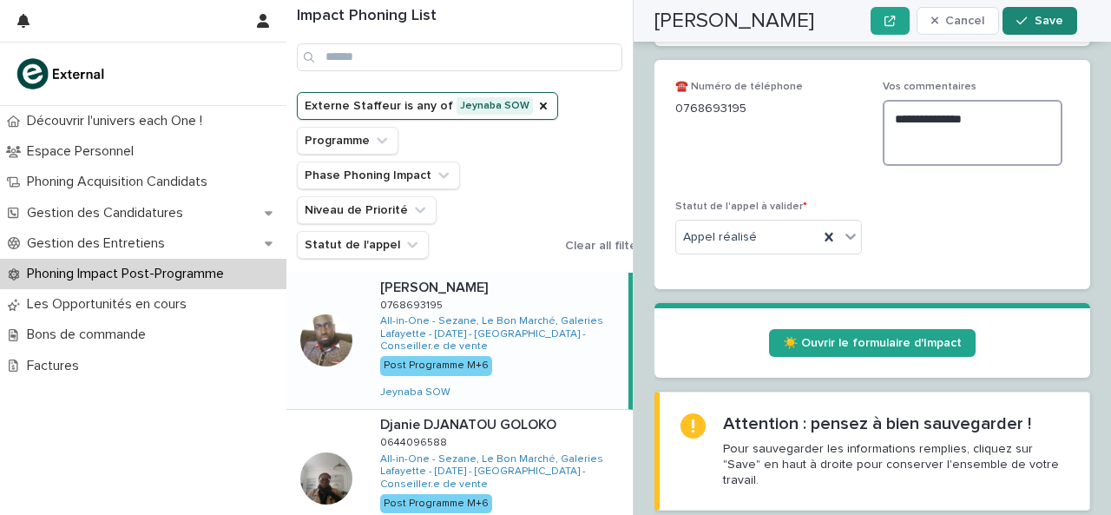
type textarea "**********"
click at [1026, 27] on button "Save" at bounding box center [1040, 21] width 74 height 28
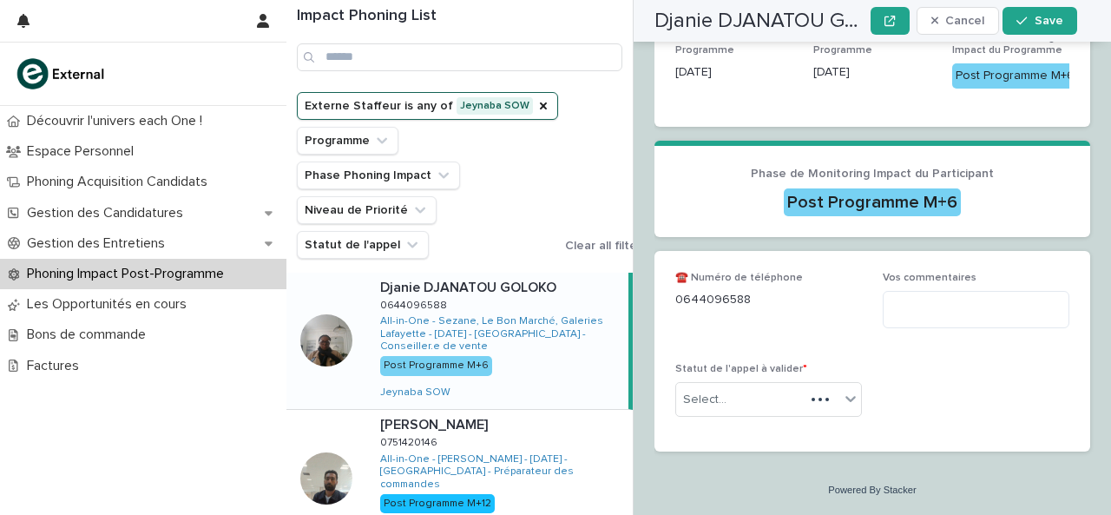
scroll to position [423, 0]
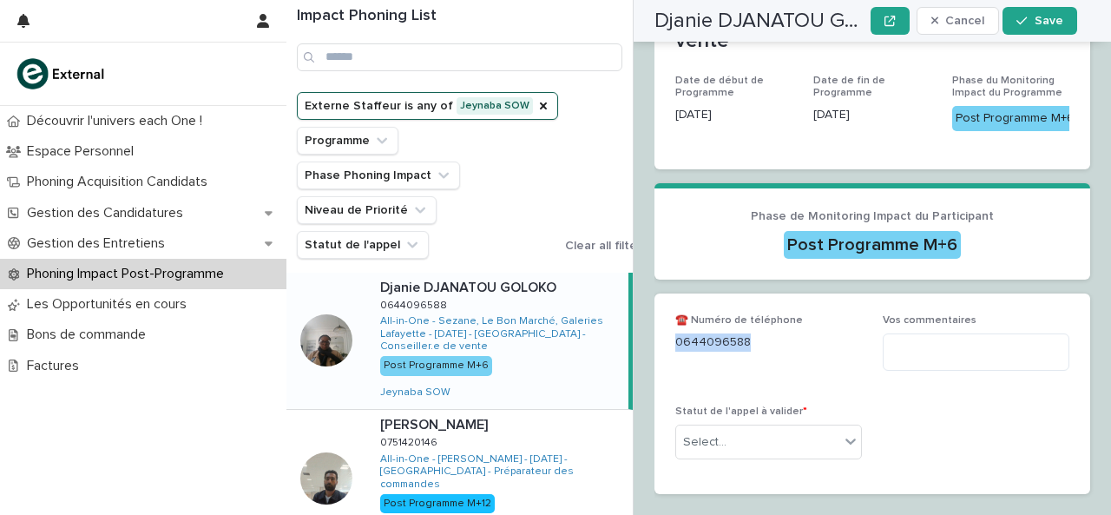
drag, startPoint x: 676, startPoint y: 303, endPoint x: 763, endPoint y: 320, distance: 88.5
click at [763, 320] on div "☎️ Numéro de téléphone [PHONE_NUMBER]" at bounding box center [768, 339] width 187 height 51
copy p "0644096588"
click at [958, 333] on textarea at bounding box center [976, 351] width 187 height 36
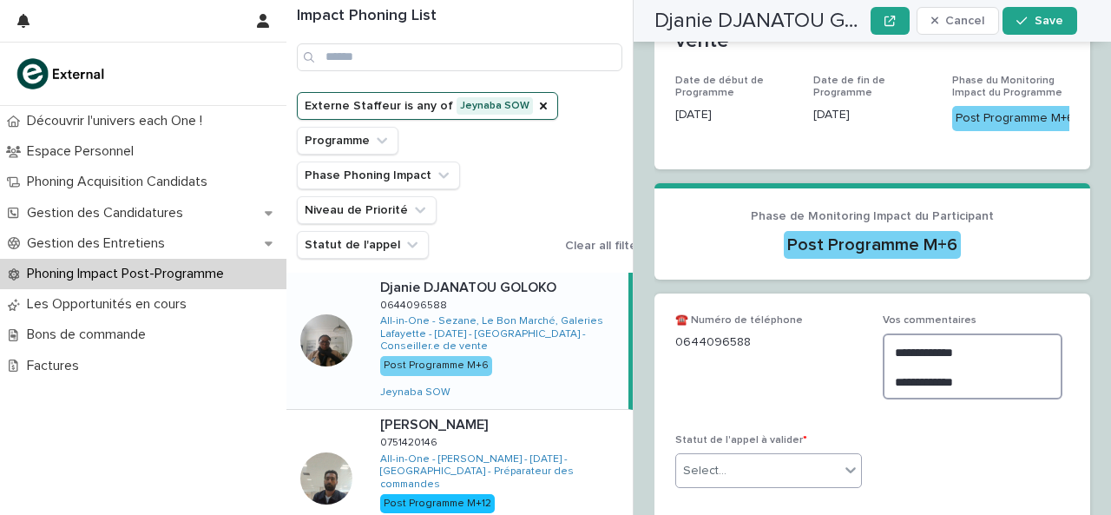
type textarea "**********"
click at [842, 454] on div at bounding box center [850, 469] width 21 height 31
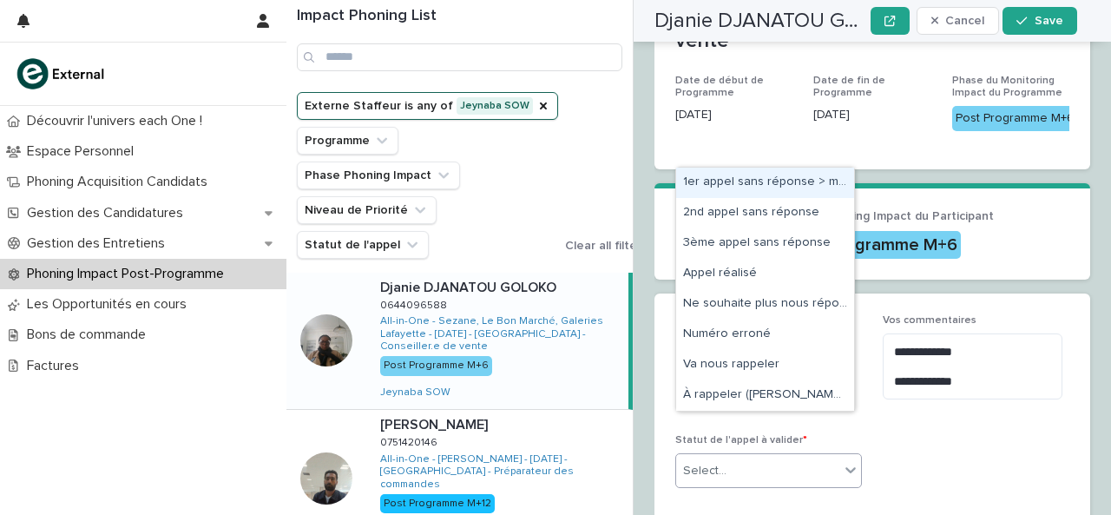
click at [837, 187] on div "1er appel sans réponse > message laissé" at bounding box center [765, 183] width 178 height 30
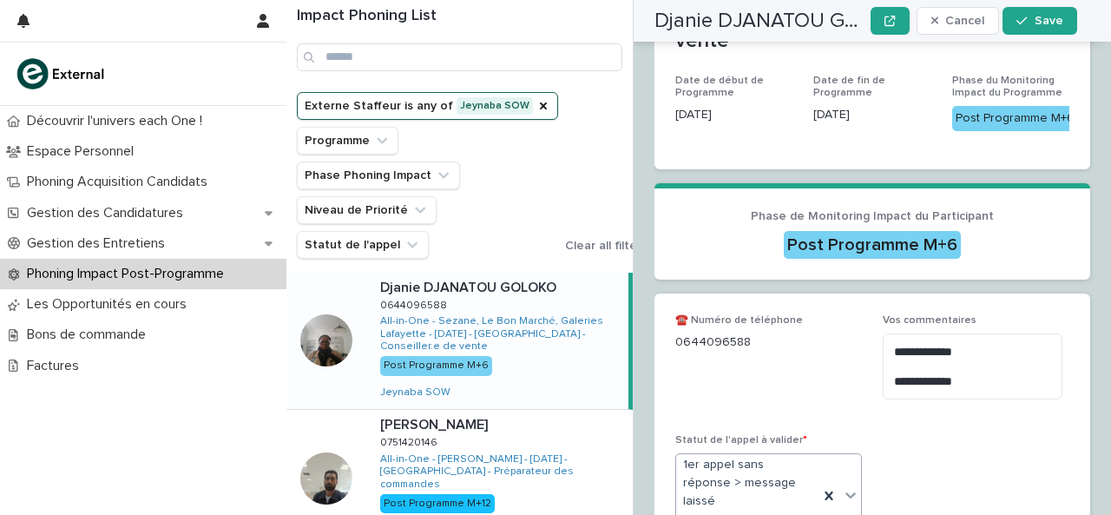
scroll to position [448, 0]
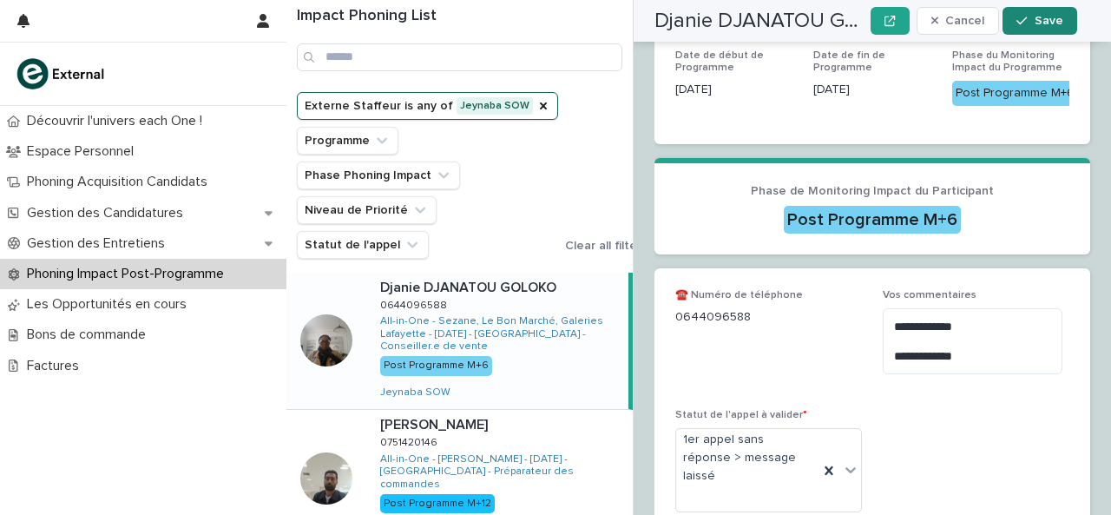
click at [1024, 23] on icon "button" at bounding box center [1022, 21] width 10 height 12
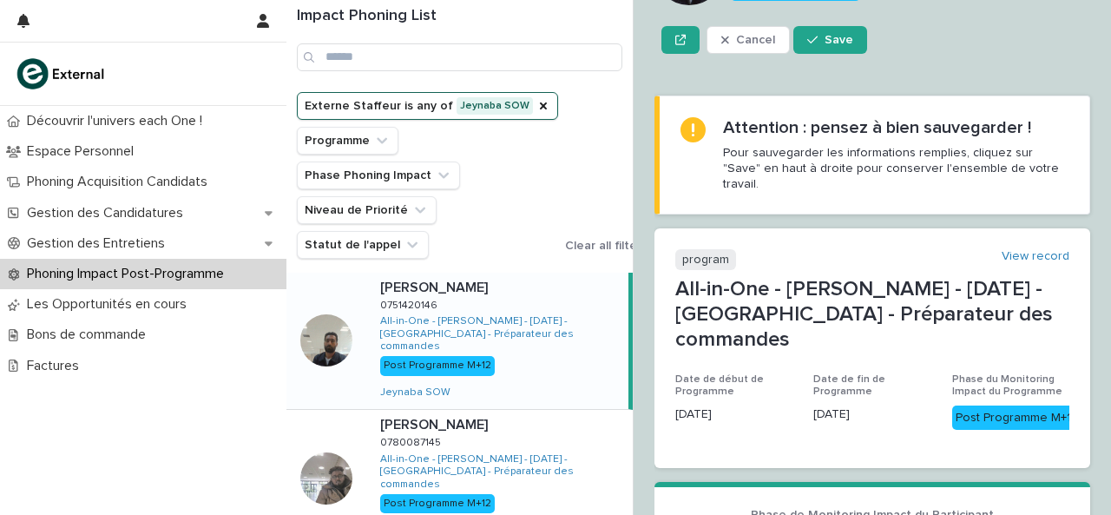
scroll to position [330, 0]
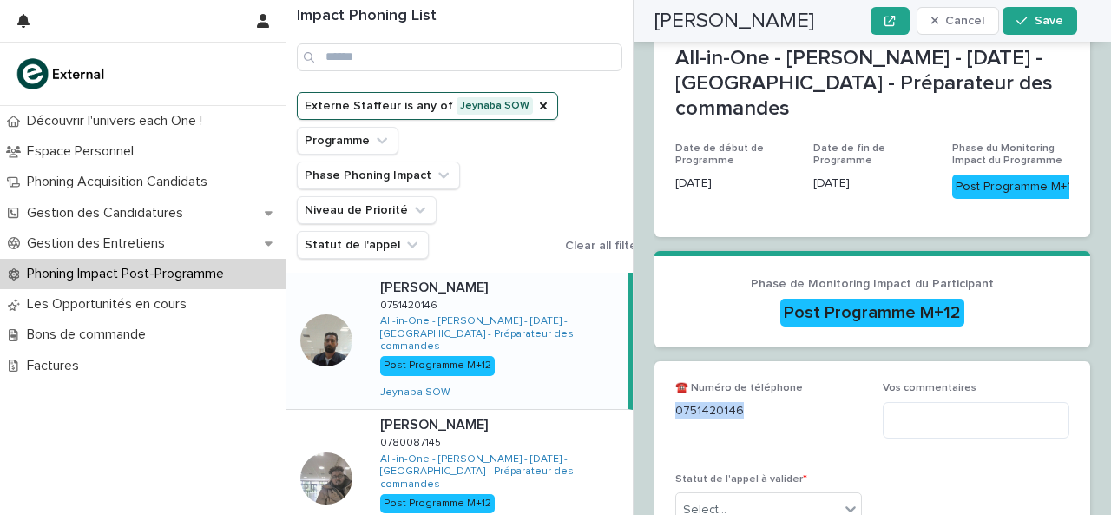
drag, startPoint x: 677, startPoint y: 327, endPoint x: 755, endPoint y: 317, distance: 78.8
click at [755, 402] on p "0751420146" at bounding box center [768, 411] width 187 height 18
copy p "0751420146"
click at [942, 402] on textarea at bounding box center [976, 420] width 187 height 36
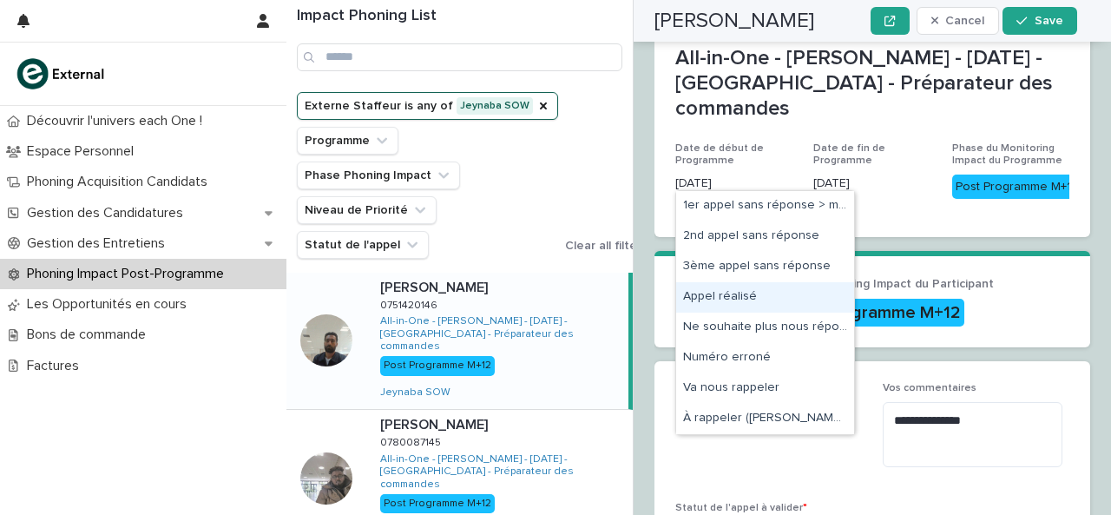
click at [771, 294] on div "Appel réalisé" at bounding box center [765, 297] width 178 height 30
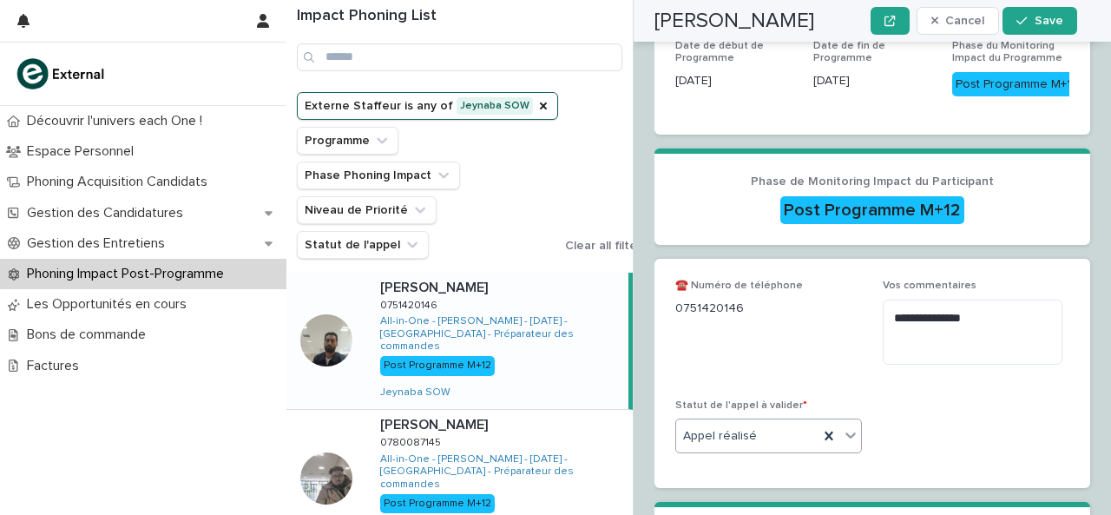
scroll to position [432, 0]
click at [937, 299] on textarea "**********" at bounding box center [973, 331] width 180 height 65
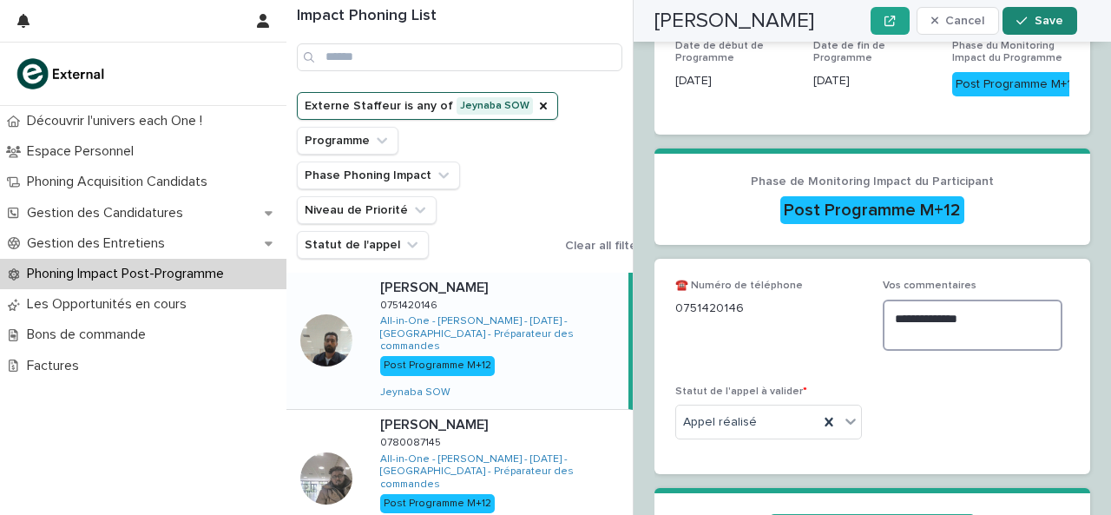
type textarea "**********"
click at [1052, 16] on span "Save" at bounding box center [1049, 21] width 29 height 12
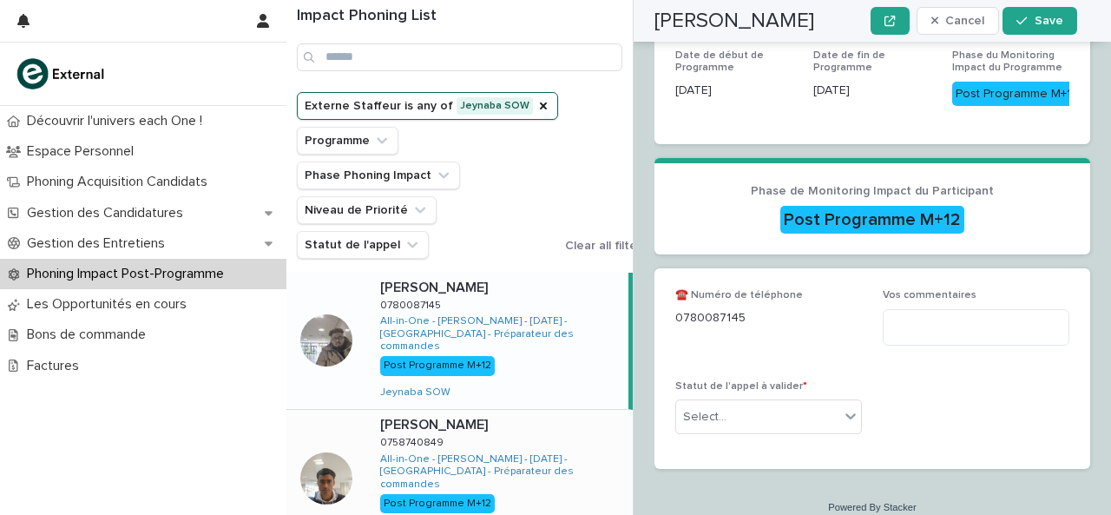
scroll to position [276, 0]
